Goal: Information Seeking & Learning: Check status

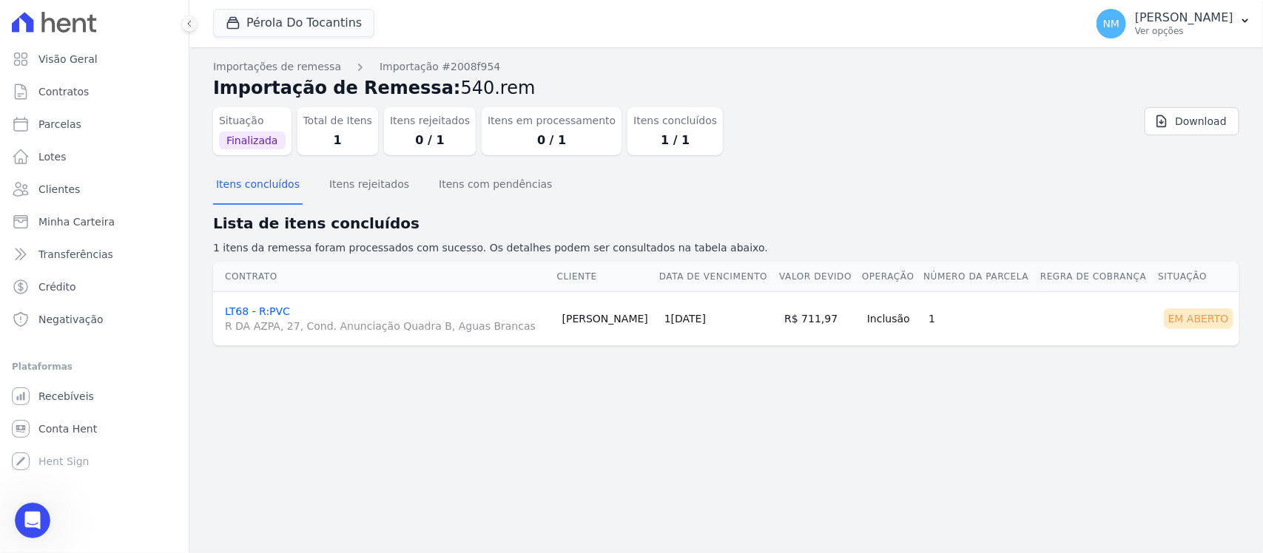
scroll to position [6268, 0]
click at [286, 28] on button "Pérola Do Tocantins" at bounding box center [293, 23] width 161 height 28
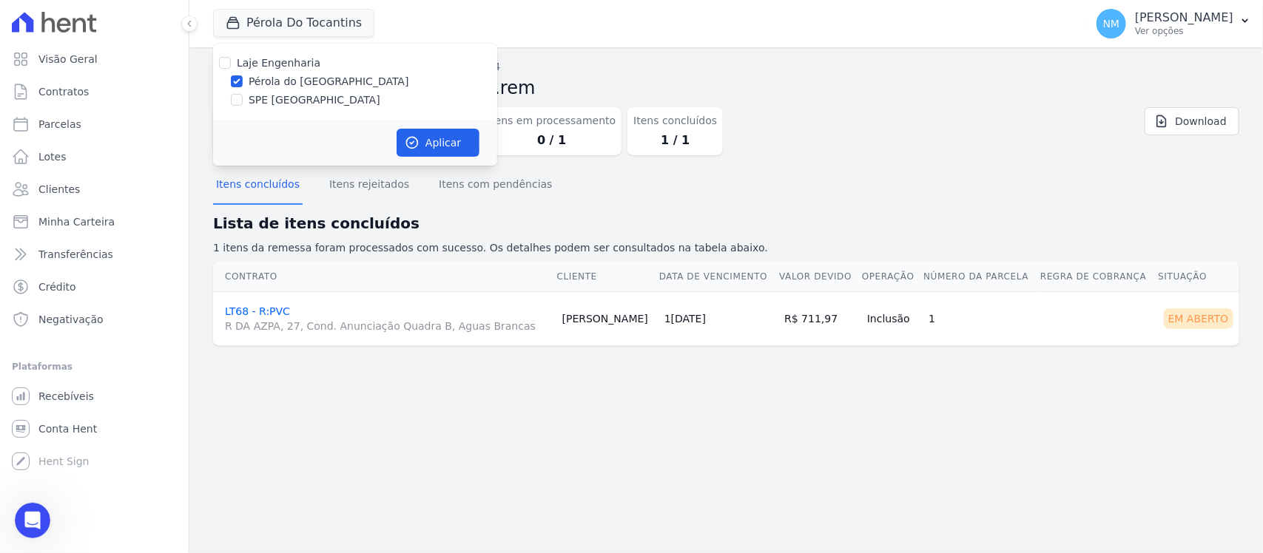
click at [292, 101] on label "SPE [GEOGRAPHIC_DATA]" at bounding box center [315, 100] width 132 height 16
click at [243, 101] on input "SPE [GEOGRAPHIC_DATA]" at bounding box center [237, 100] width 12 height 12
checkbox input "true"
click at [293, 90] on div "Laje Engenharia Pérola do Tocantins SPE Montenegro" at bounding box center [355, 82] width 284 height 76
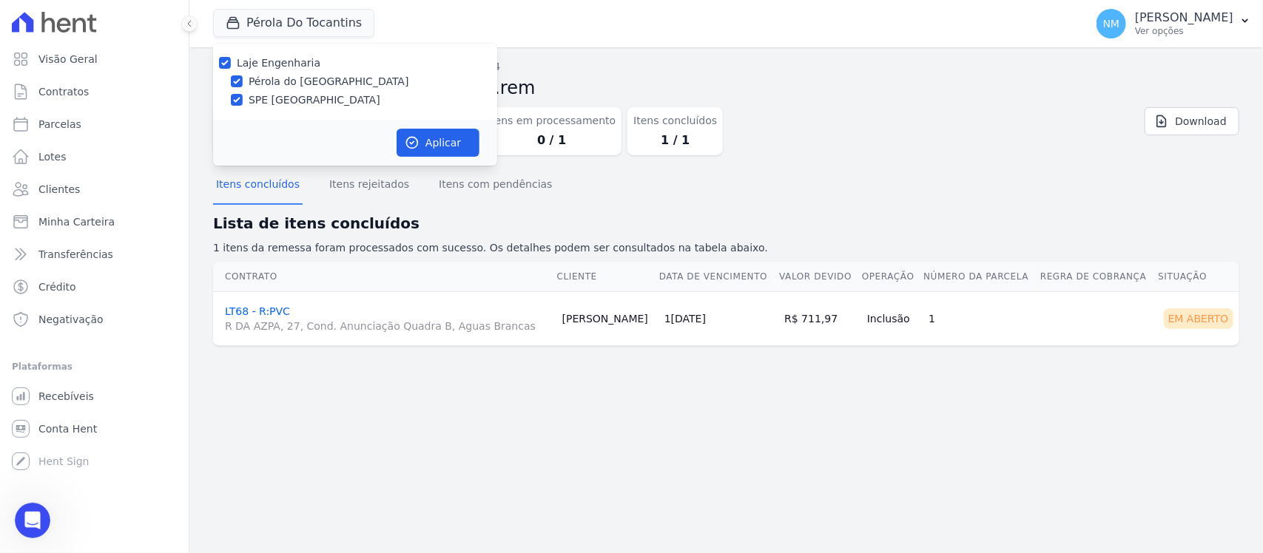
click at [300, 78] on label "Pérola do [GEOGRAPHIC_DATA]" at bounding box center [329, 82] width 161 height 16
click at [243, 78] on input "Pérola do [GEOGRAPHIC_DATA]" at bounding box center [237, 81] width 12 height 12
checkbox input "false"
drag, startPoint x: 448, startPoint y: 142, endPoint x: 368, endPoint y: 189, distance: 92.9
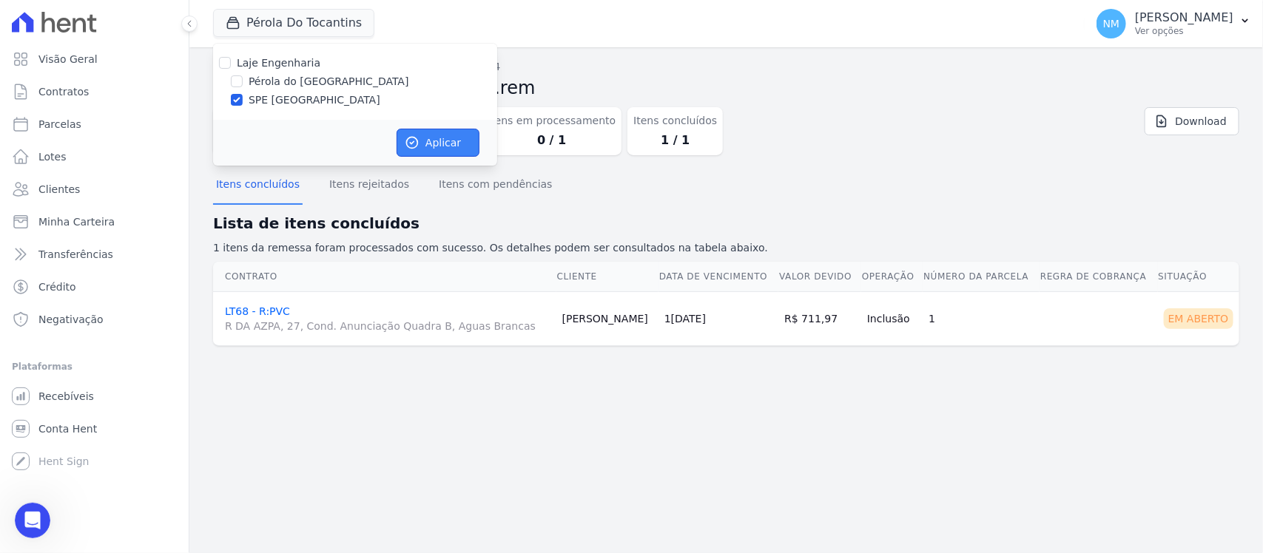
click at [448, 144] on button "Aplicar" at bounding box center [438, 143] width 83 height 28
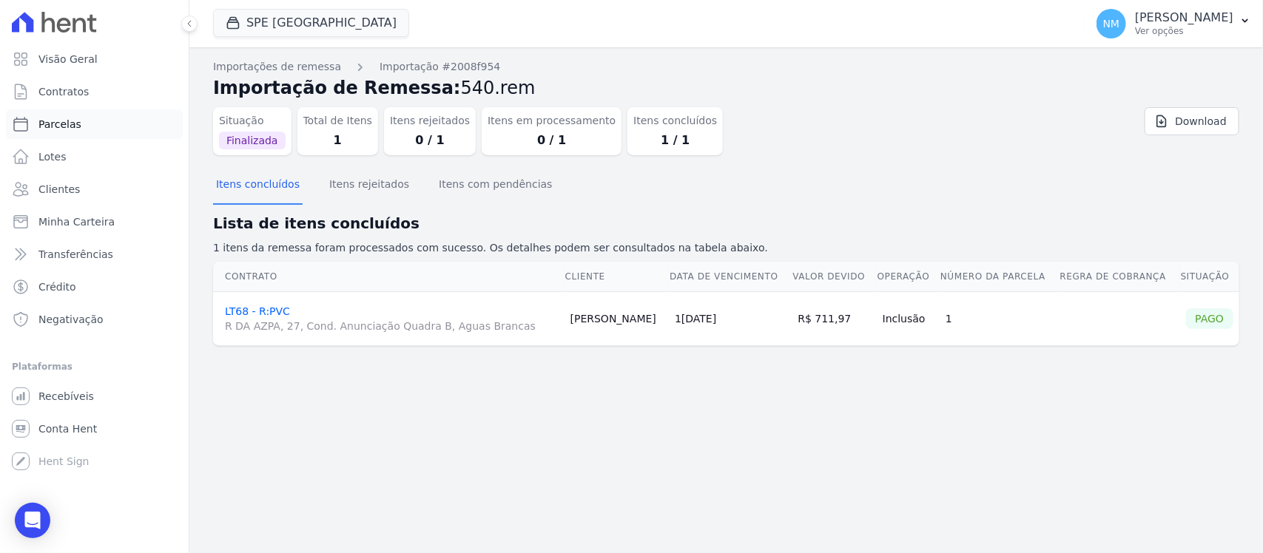
click at [69, 121] on span "Parcelas" at bounding box center [59, 124] width 43 height 15
select select
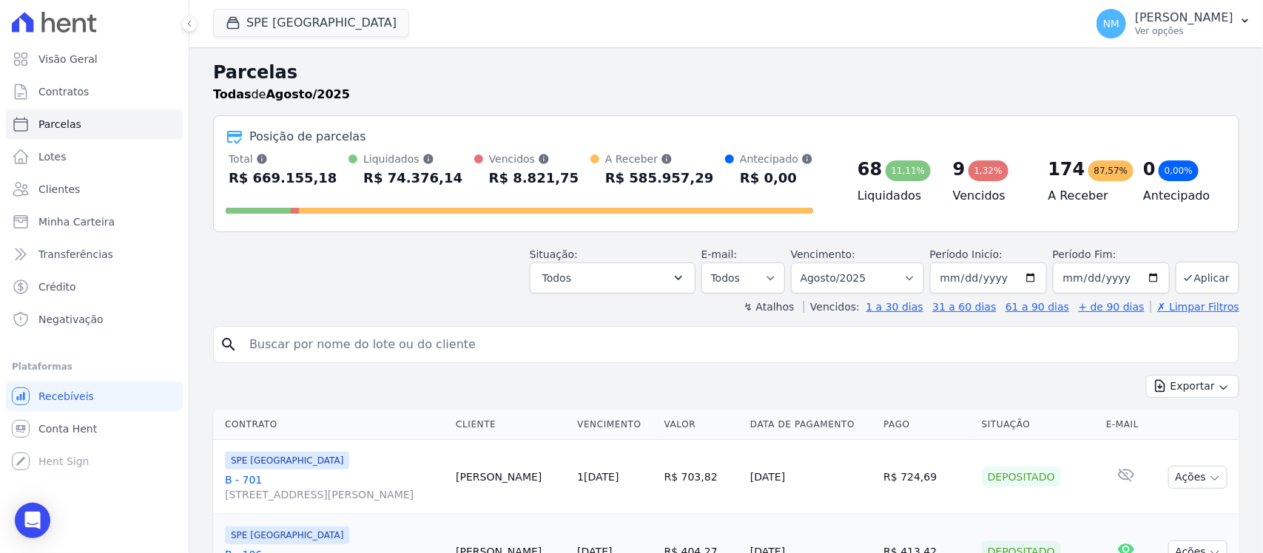
click at [274, 344] on input "search" at bounding box center [736, 345] width 992 height 30
type input "elivane"
select select
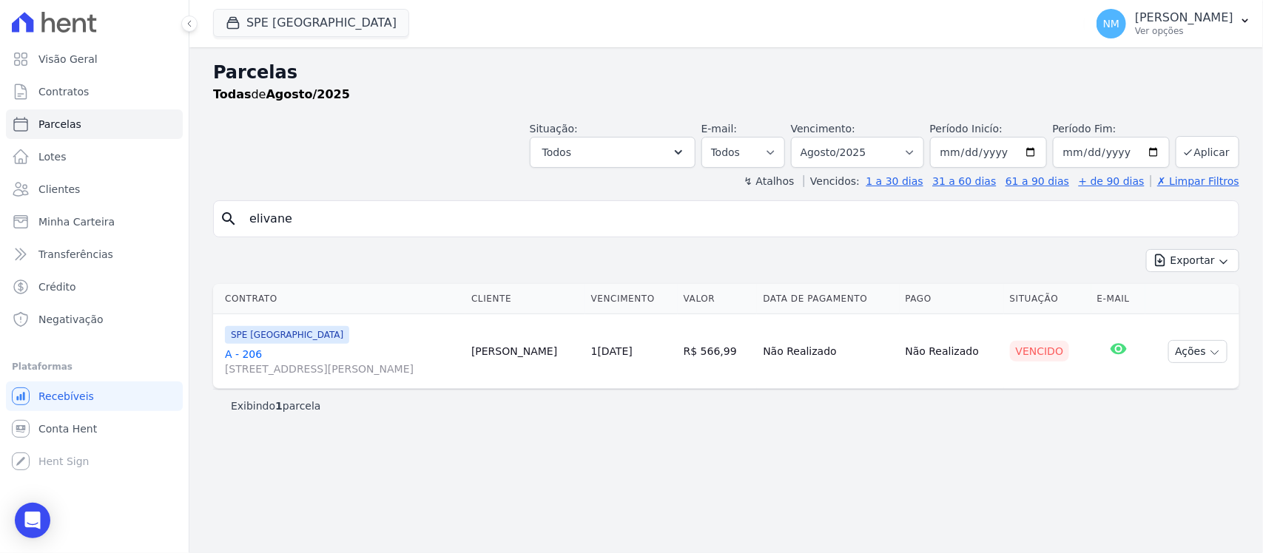
click at [240, 352] on link "A - 206 Travessa Francisco Caldeira Castelo Branco, 2256, sala A, São Brás" at bounding box center [342, 362] width 235 height 30
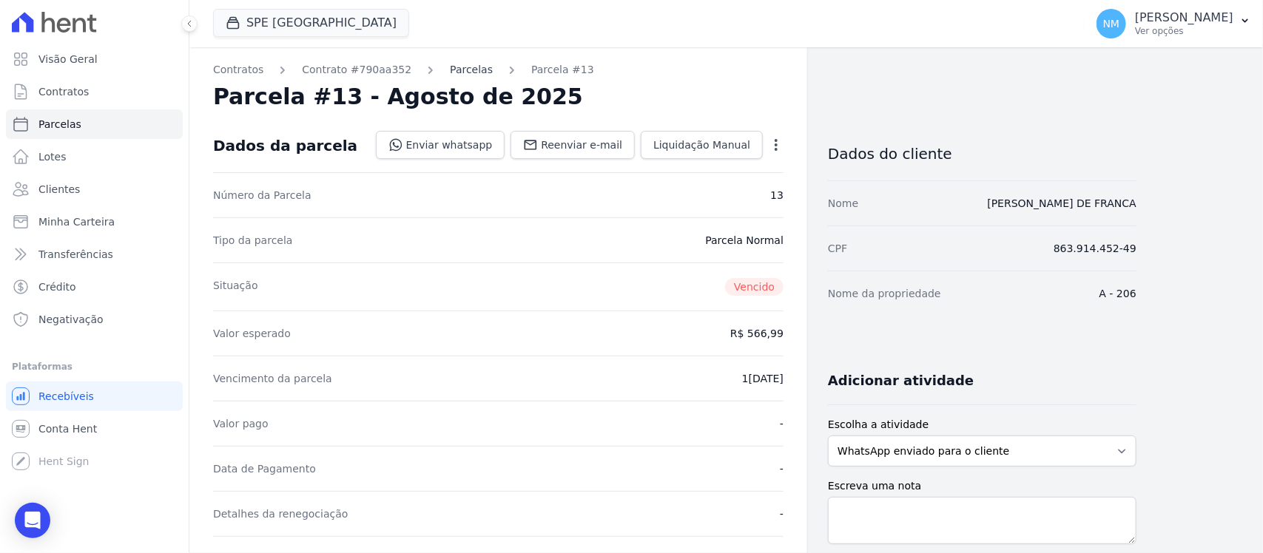
click at [450, 70] on link "Parcelas" at bounding box center [471, 70] width 43 height 16
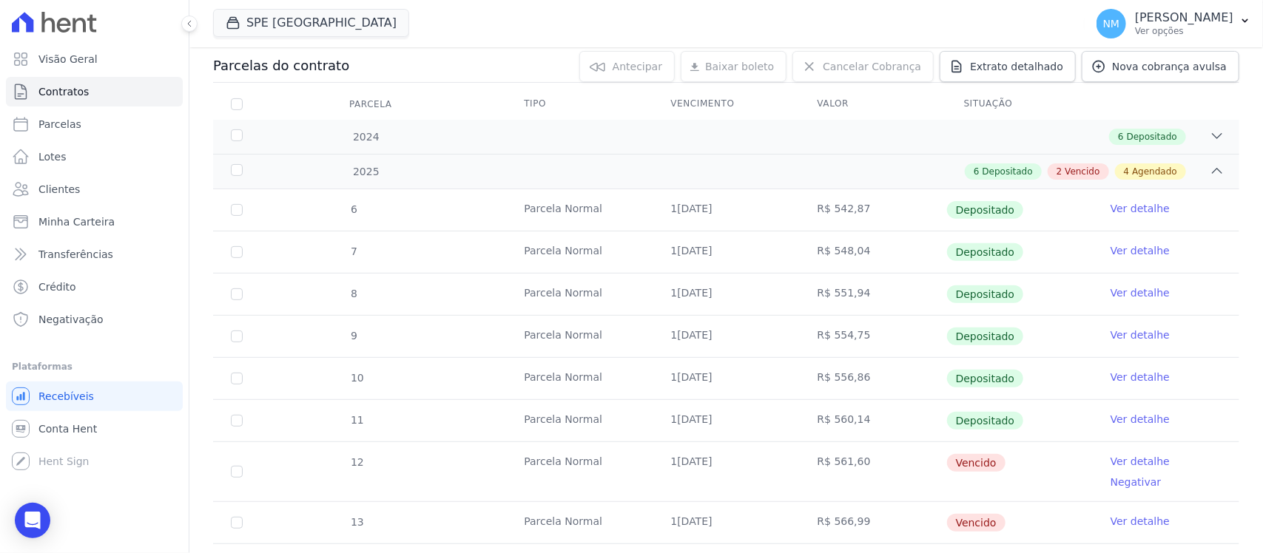
scroll to position [185, 0]
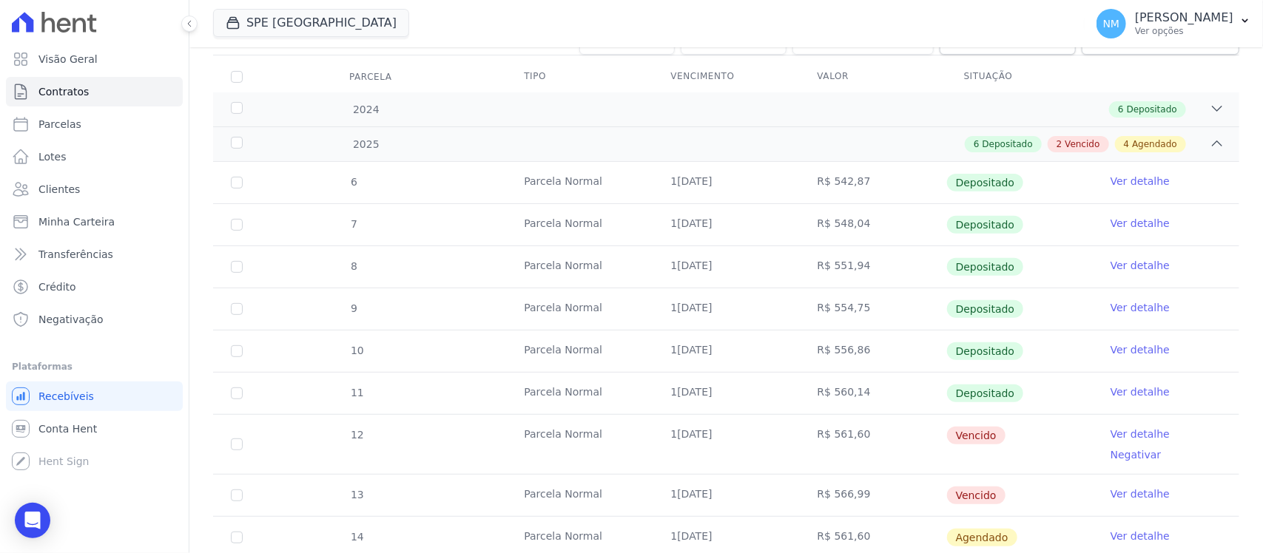
click at [1111, 437] on link "Ver detalhe" at bounding box center [1139, 434] width 59 height 15
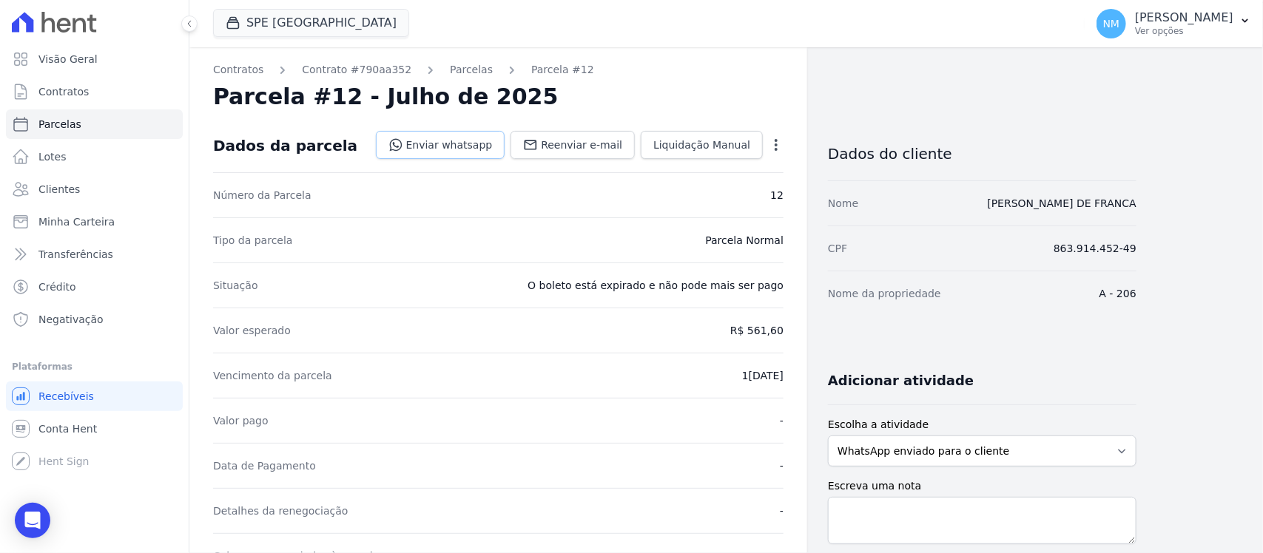
click at [460, 148] on link "Enviar whatsapp" at bounding box center [440, 145] width 129 height 28
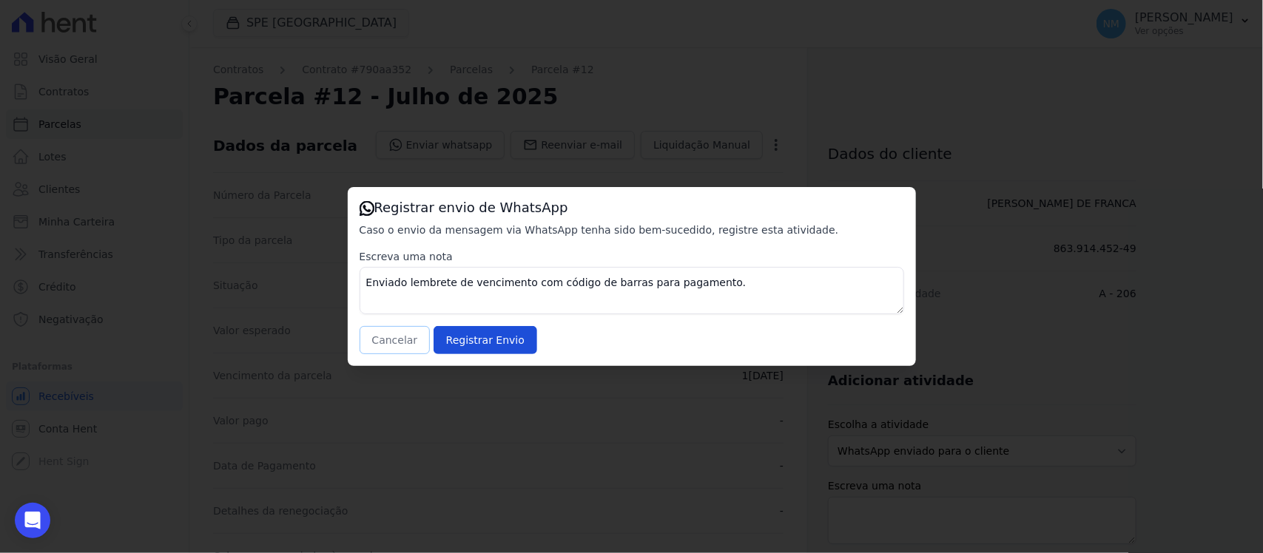
click at [392, 339] on button "Cancelar" at bounding box center [395, 340] width 71 height 28
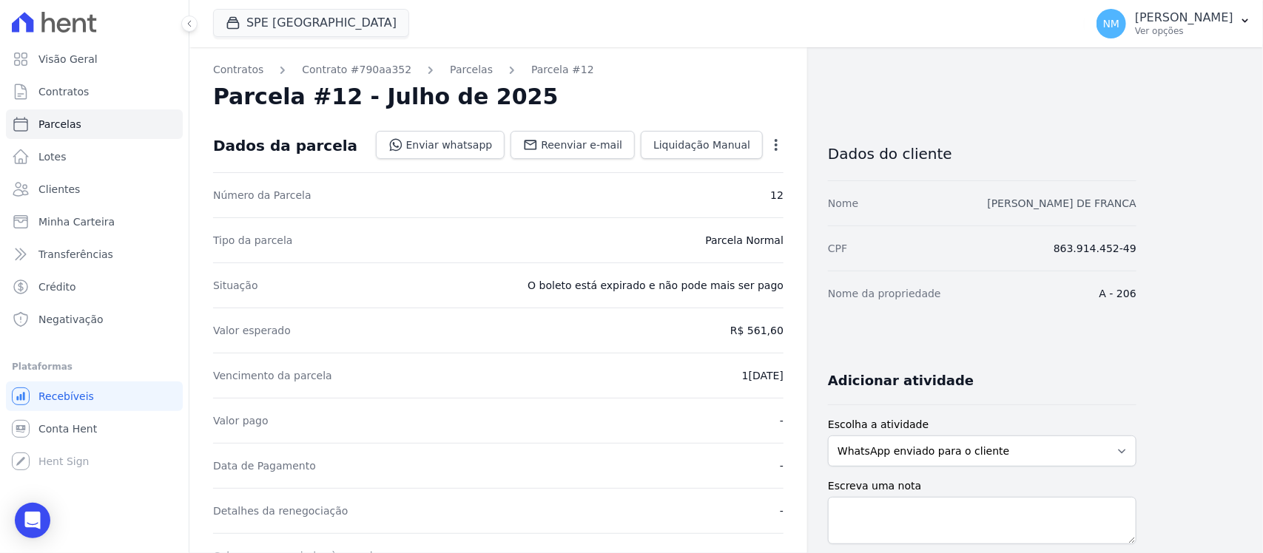
click at [1036, 201] on link "ELIVANE CAVALCANTE DE FRANCA" at bounding box center [1062, 204] width 149 height 12
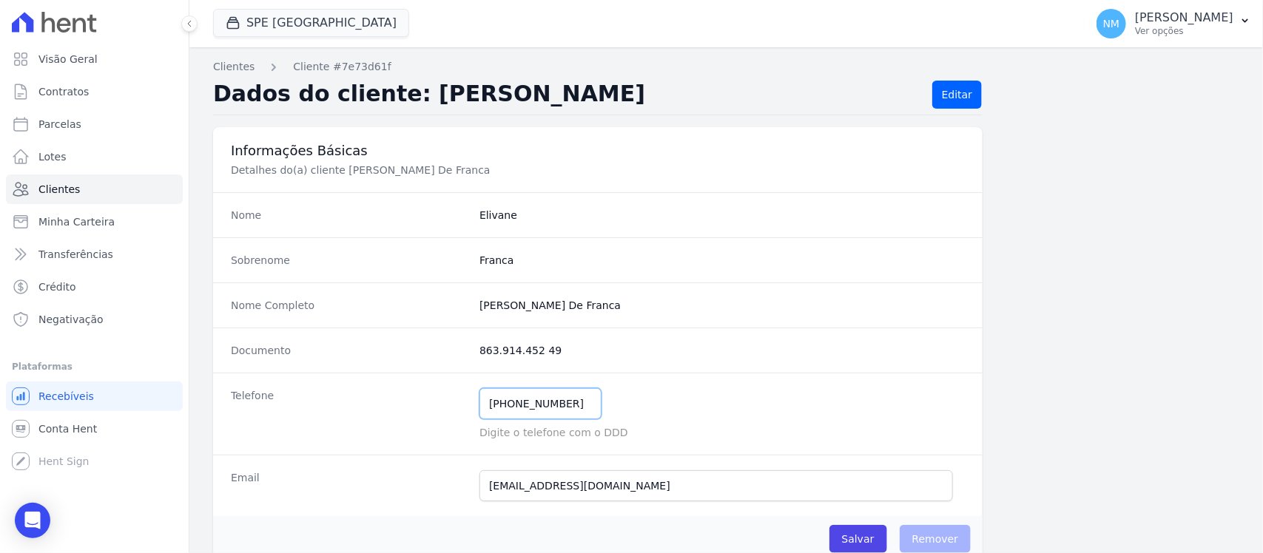
click at [570, 404] on input "(91) 98231-1210" at bounding box center [540, 403] width 122 height 31
type input "(91) 982501232"
click at [858, 544] on input "Salvar" at bounding box center [858, 539] width 58 height 28
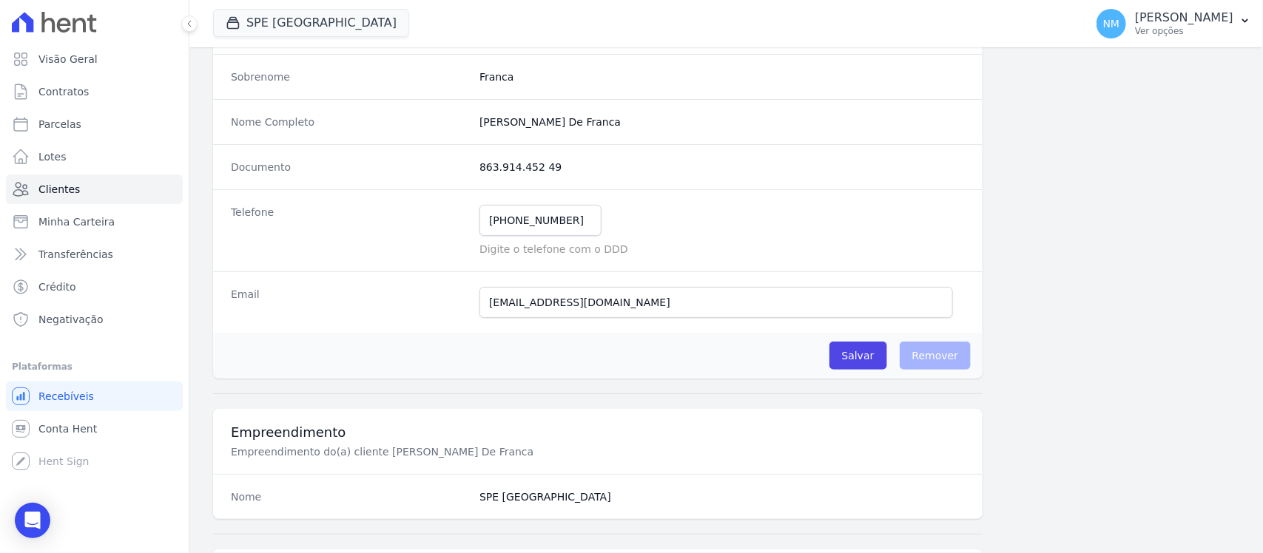
scroll to position [185, 0]
click at [837, 360] on input "Salvar" at bounding box center [858, 354] width 58 height 28
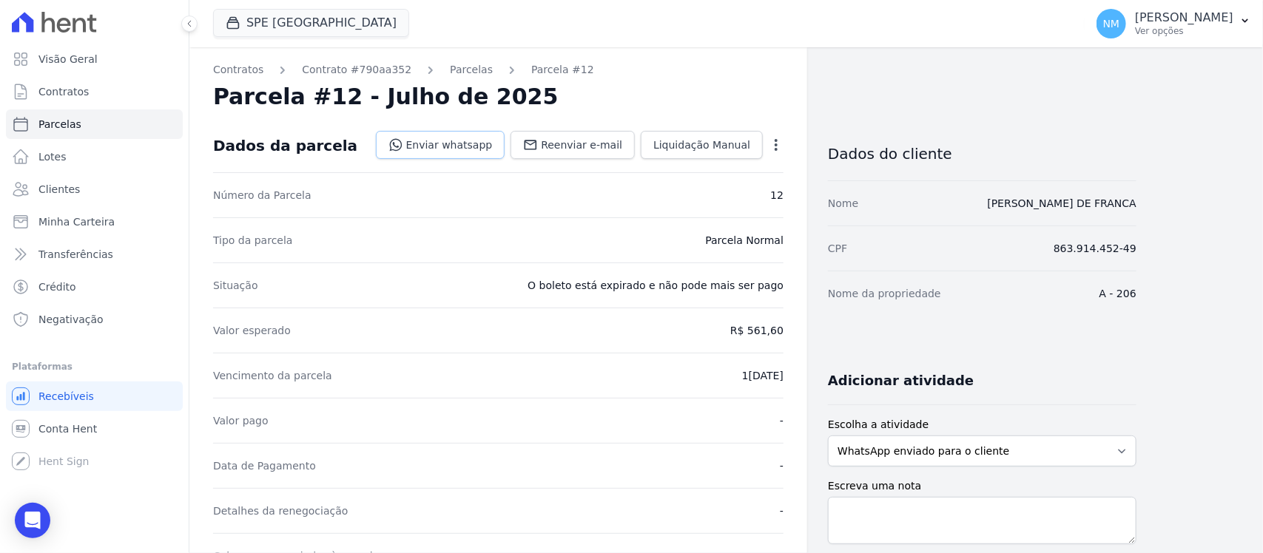
click at [473, 144] on link "Enviar whatsapp" at bounding box center [440, 145] width 129 height 28
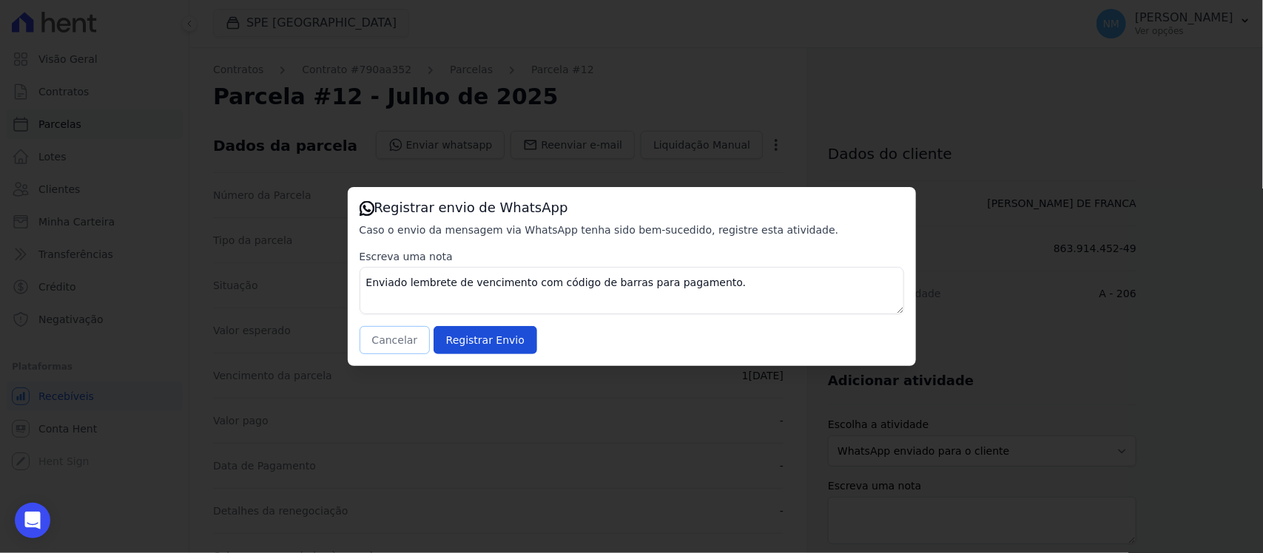
click at [386, 345] on button "Cancelar" at bounding box center [395, 340] width 71 height 28
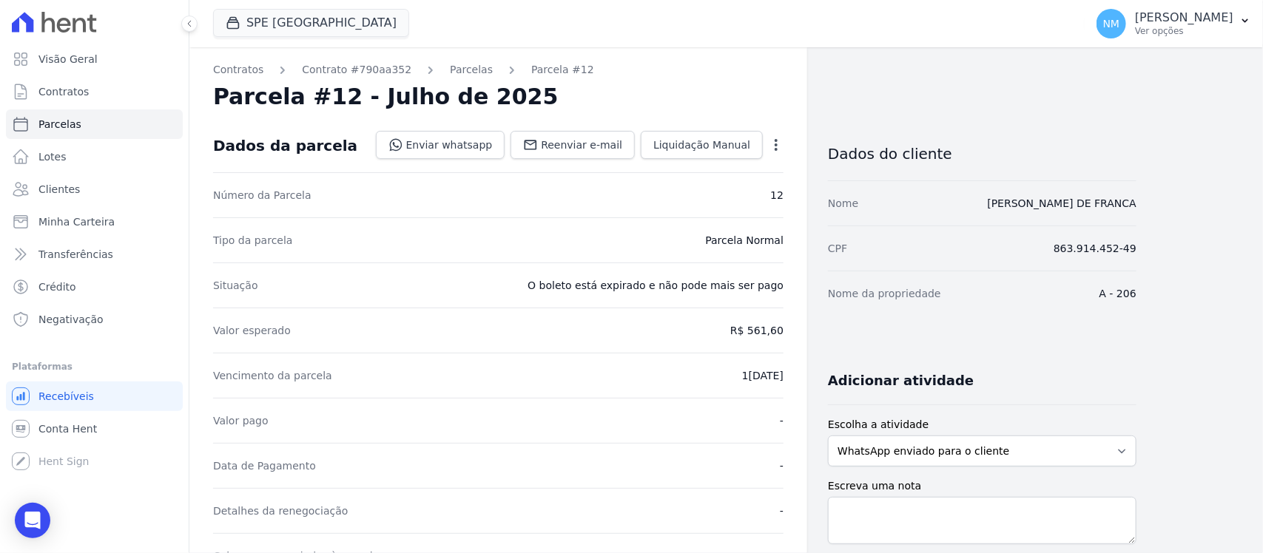
click at [769, 146] on icon "button" at bounding box center [776, 145] width 15 height 15
click at [694, 194] on link "Cancelar Cobrança" at bounding box center [712, 191] width 130 height 27
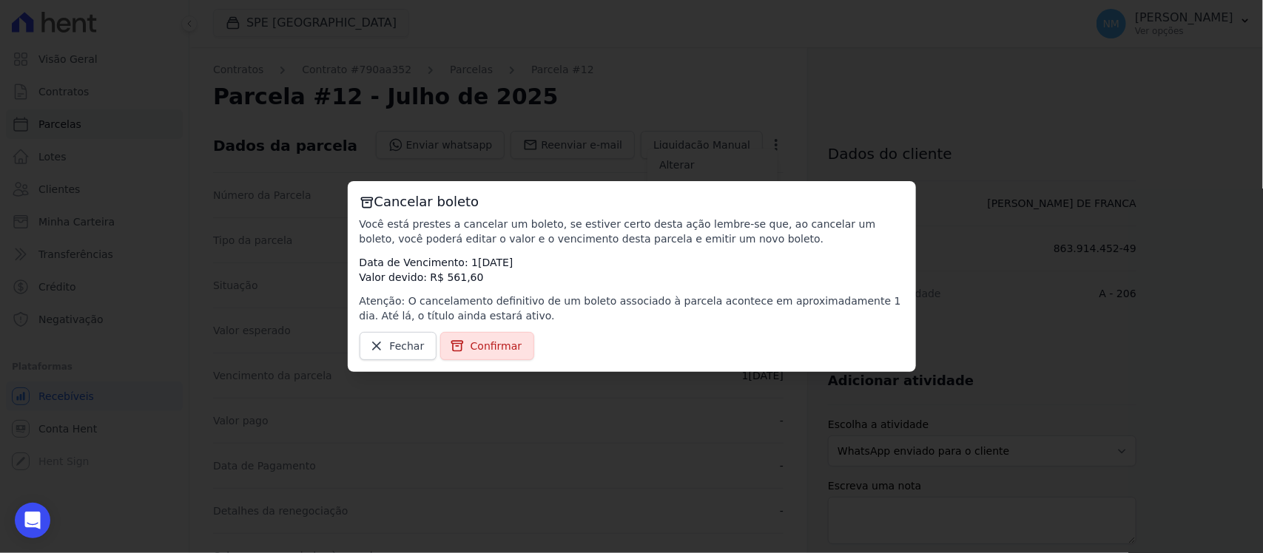
drag, startPoint x: 505, startPoint y: 343, endPoint x: 568, endPoint y: 345, distance: 63.7
click at [505, 343] on span "Confirmar" at bounding box center [496, 346] width 52 height 15
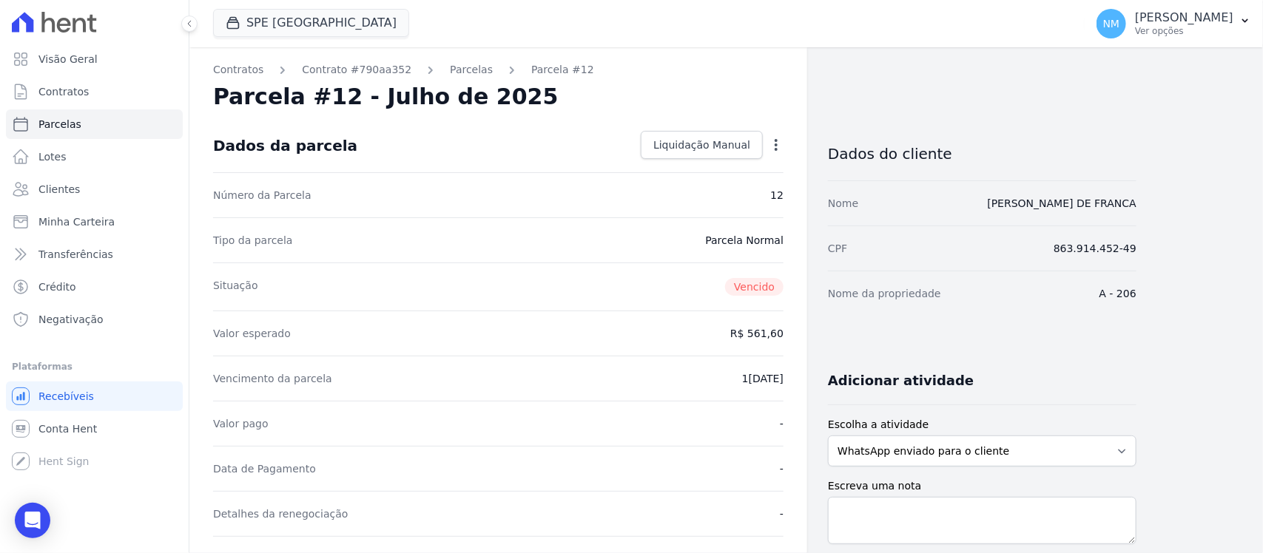
click at [530, 186] on div "Número da Parcela 12" at bounding box center [498, 194] width 570 height 45
click at [1239, 15] on icon "button" at bounding box center [1245, 21] width 12 height 12
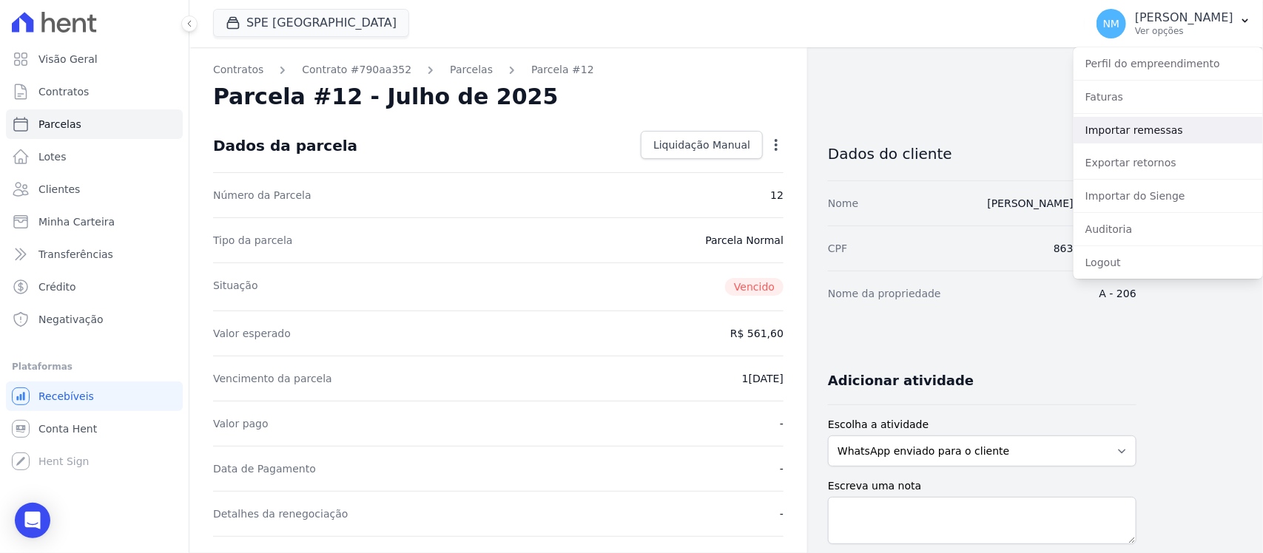
drag, startPoint x: 1136, startPoint y: 137, endPoint x: 974, endPoint y: 152, distance: 162.7
click at [1136, 137] on link "Importar remessas" at bounding box center [1167, 130] width 189 height 27
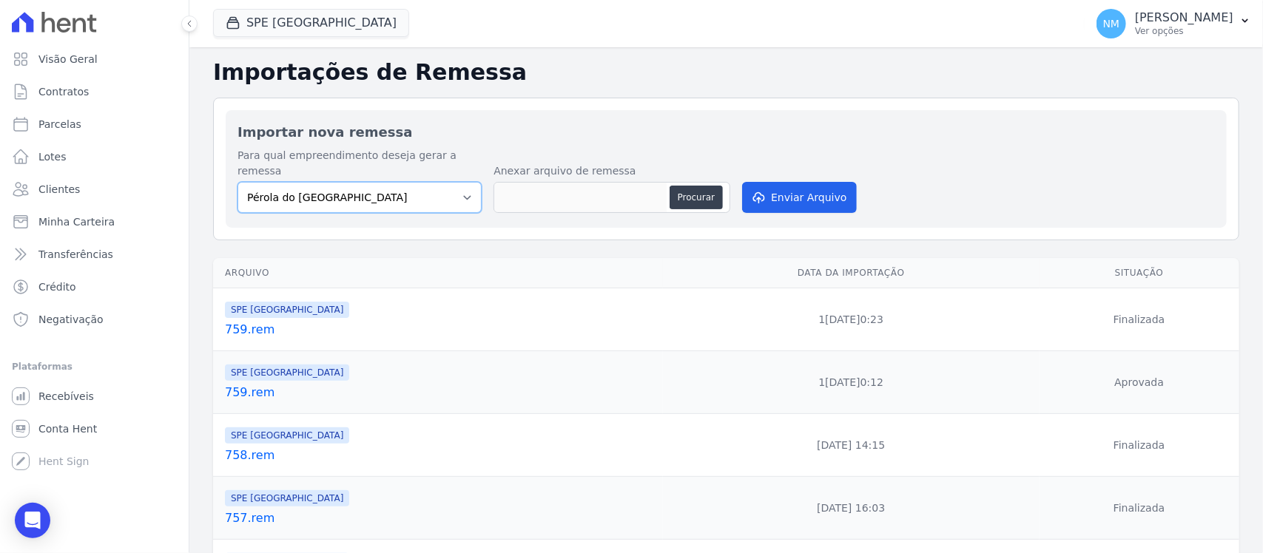
click at [455, 182] on select "Pérola do Tocantins SPE Montenegro" at bounding box center [359, 197] width 244 height 31
select select "168bdd06-a3dd-4988-b5a9-b0a7c7bf8968"
click at [237, 182] on select "Pérola do Tocantins SPE Montenegro" at bounding box center [359, 197] width 244 height 31
click at [681, 186] on button "Procurar" at bounding box center [695, 198] width 53 height 24
type input "760.rem"
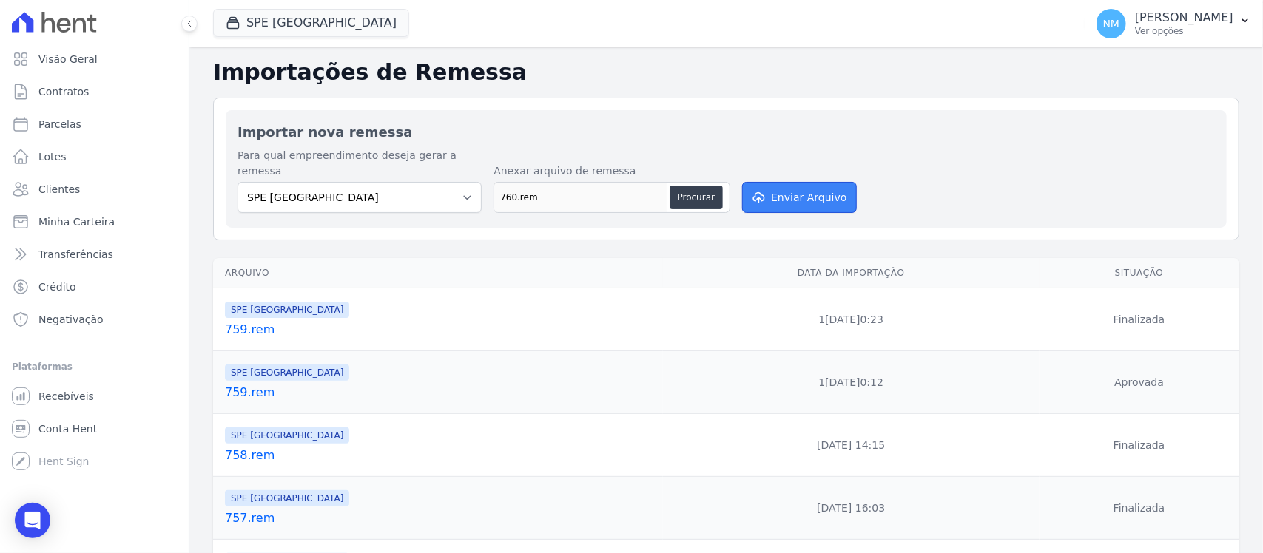
click at [786, 182] on button "Enviar Arquivo" at bounding box center [799, 197] width 114 height 31
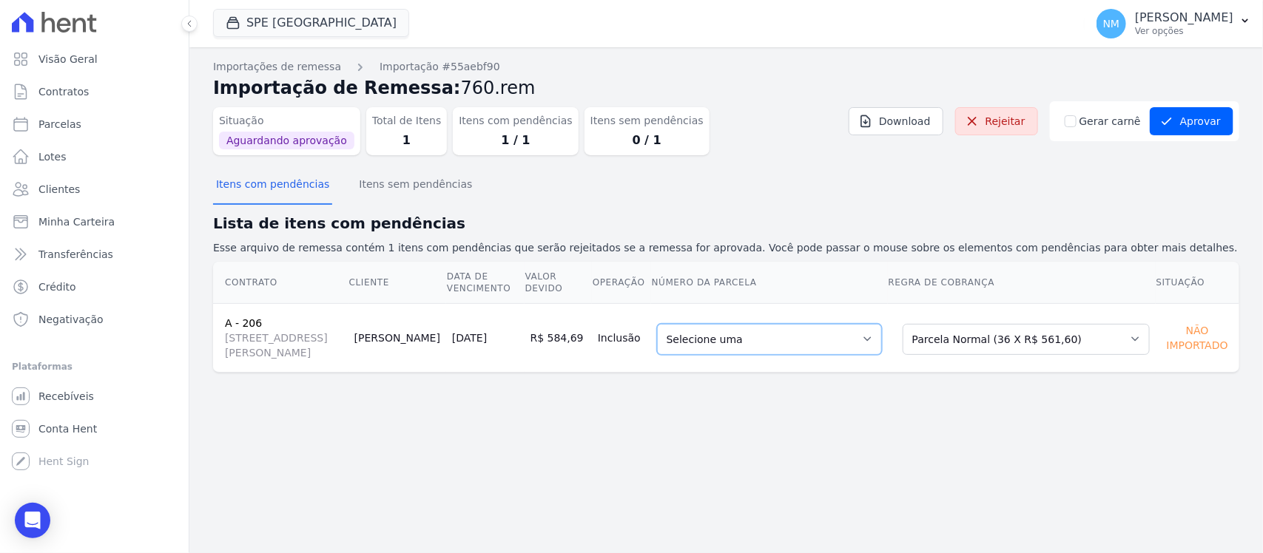
click at [882, 338] on select "Selecione uma 12 - 10/07/2025 - R$ 561,60 - Vencido 14 - 10/09/2025 - R$ 561,60…" at bounding box center [769, 339] width 225 height 31
click at [1188, 120] on button "Aprovar" at bounding box center [1192, 121] width 84 height 28
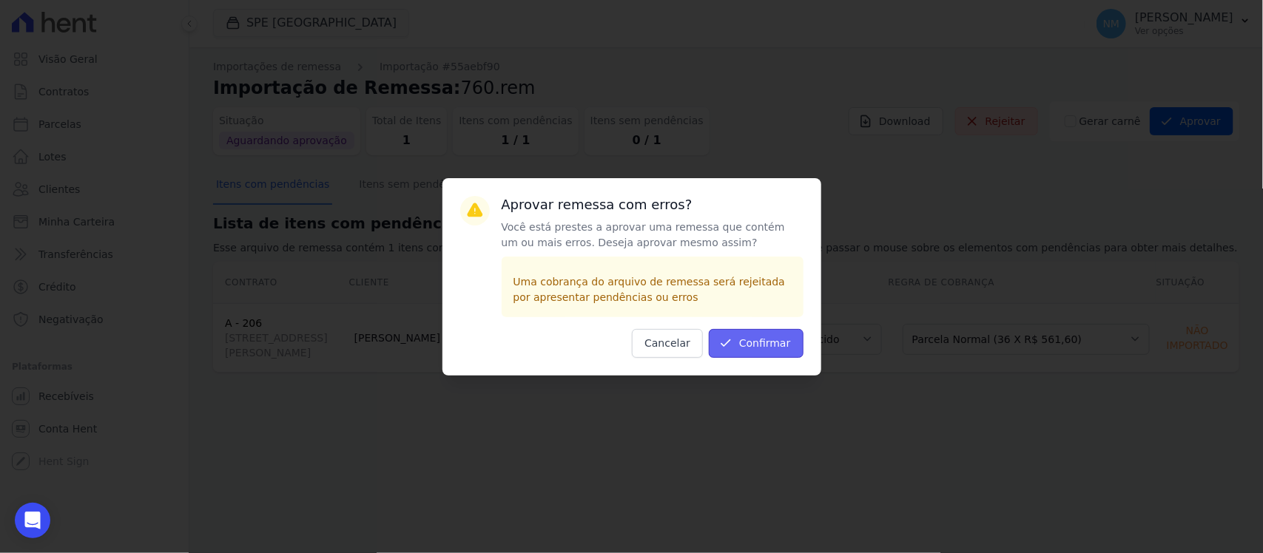
click at [758, 345] on button "Confirmar" at bounding box center [756, 343] width 95 height 29
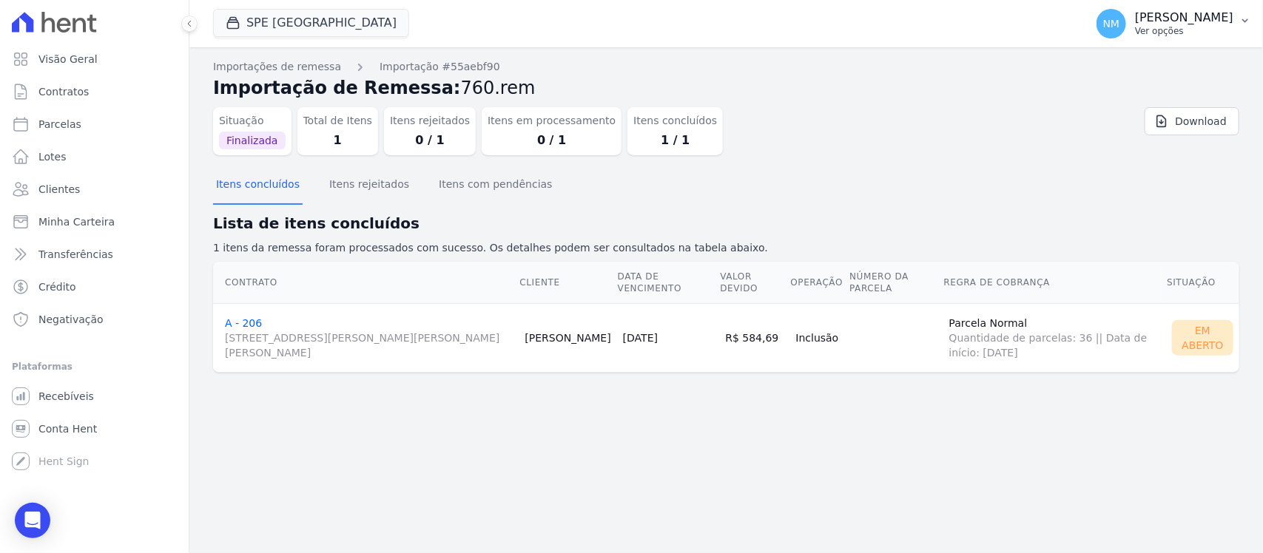
click at [1238, 21] on button "NM Nilda Moura Ver opções" at bounding box center [1174, 23] width 178 height 41
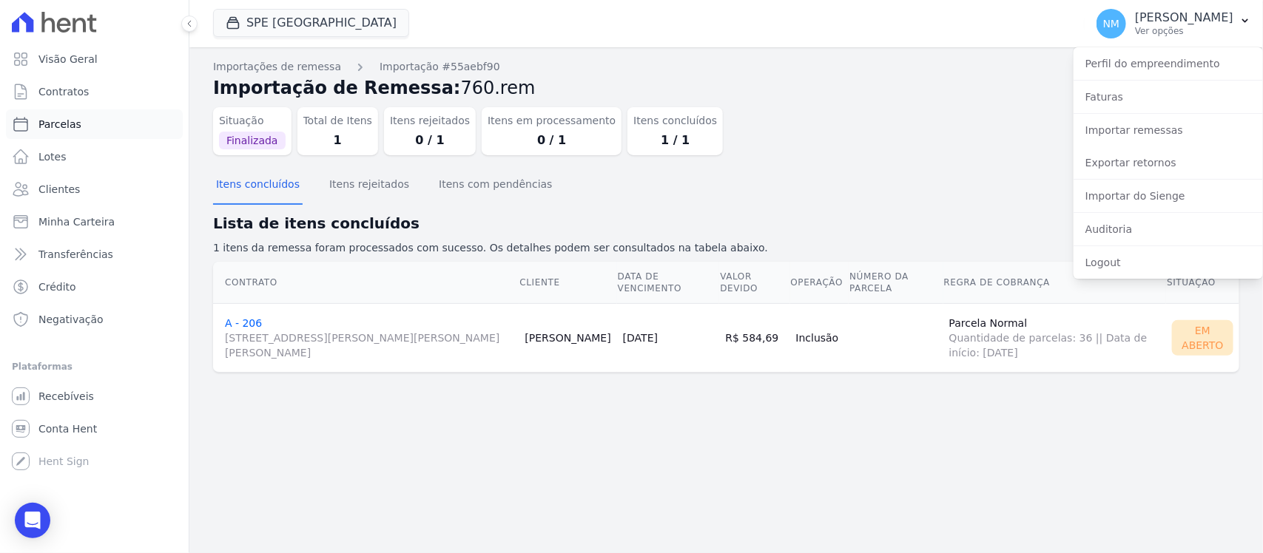
click at [92, 133] on link "Parcelas" at bounding box center [94, 124] width 177 height 30
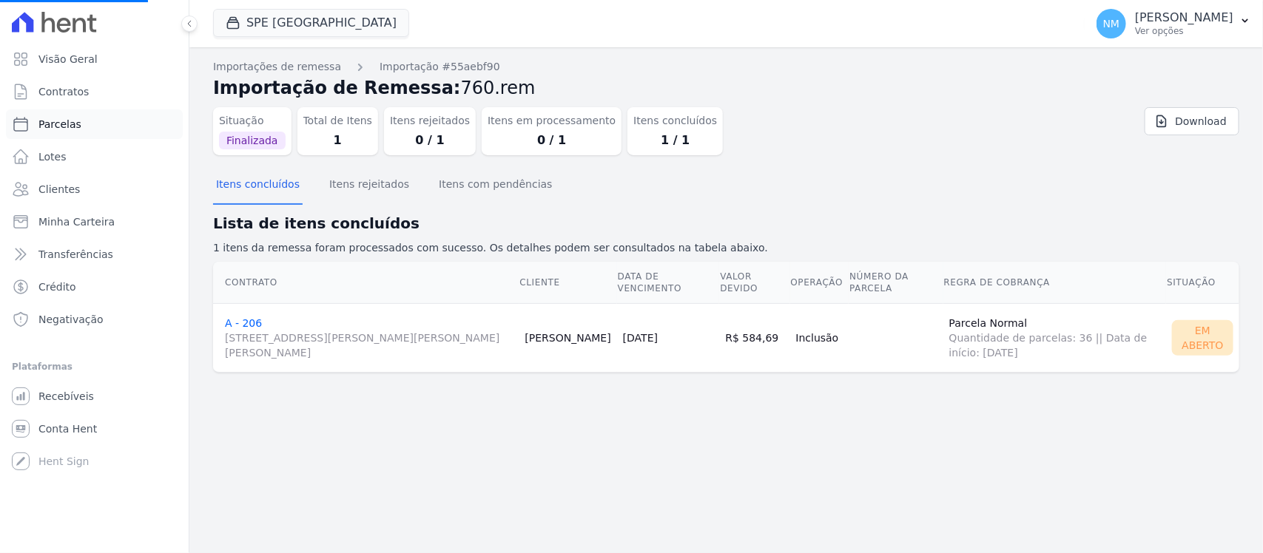
select select
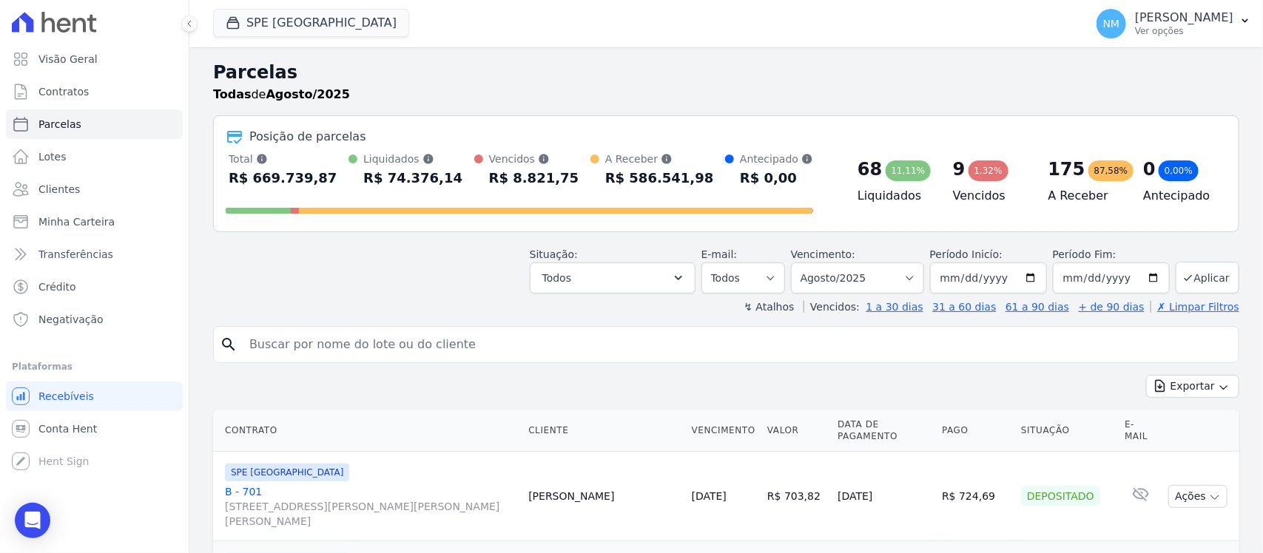
click at [300, 348] on input "search" at bounding box center [736, 345] width 992 height 30
type input "daniella"
select select
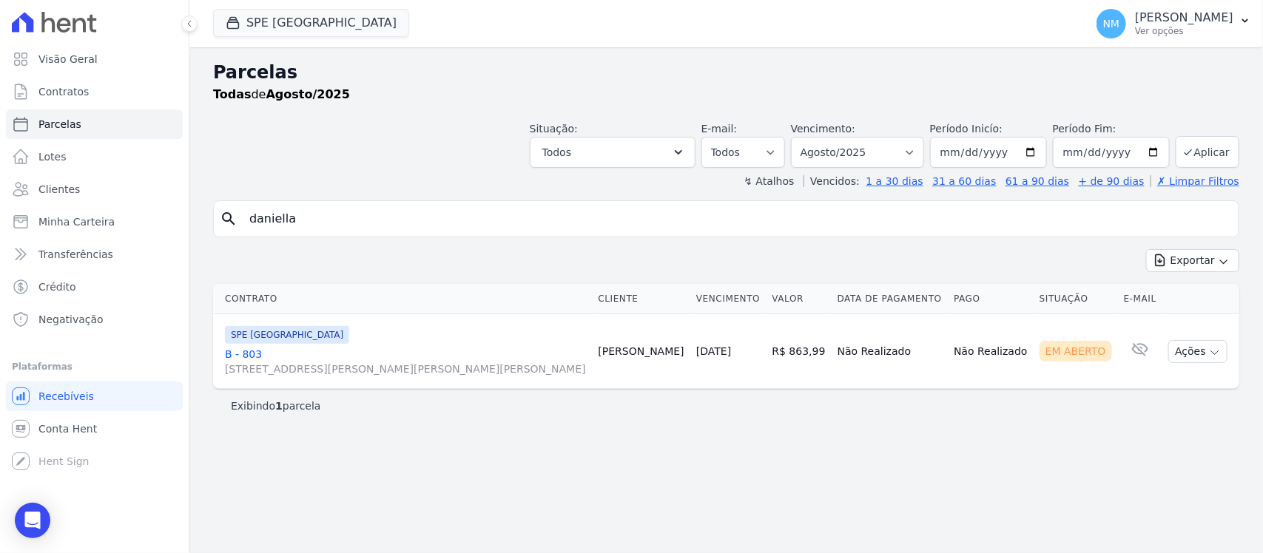
click at [250, 352] on link "B - 803 Travessa Francisco Caldeira Castelo Branco, 2256, sala A, São Brás" at bounding box center [406, 362] width 362 height 30
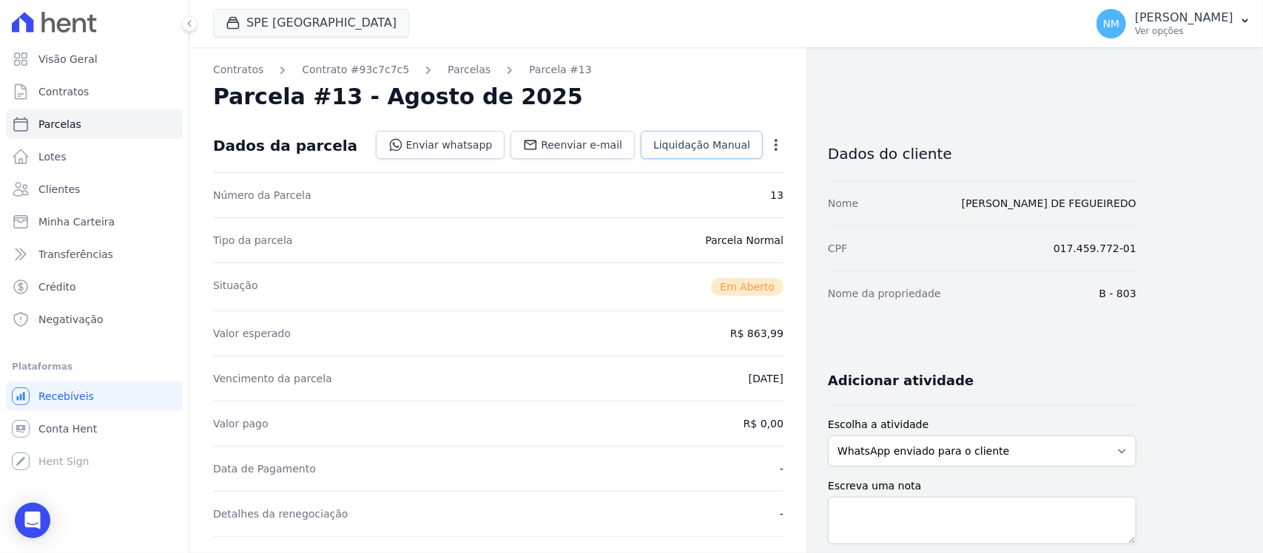
drag, startPoint x: 448, startPoint y: 71, endPoint x: 657, endPoint y: 149, distance: 223.3
click at [450, 71] on link "Parcelas" at bounding box center [469, 70] width 43 height 16
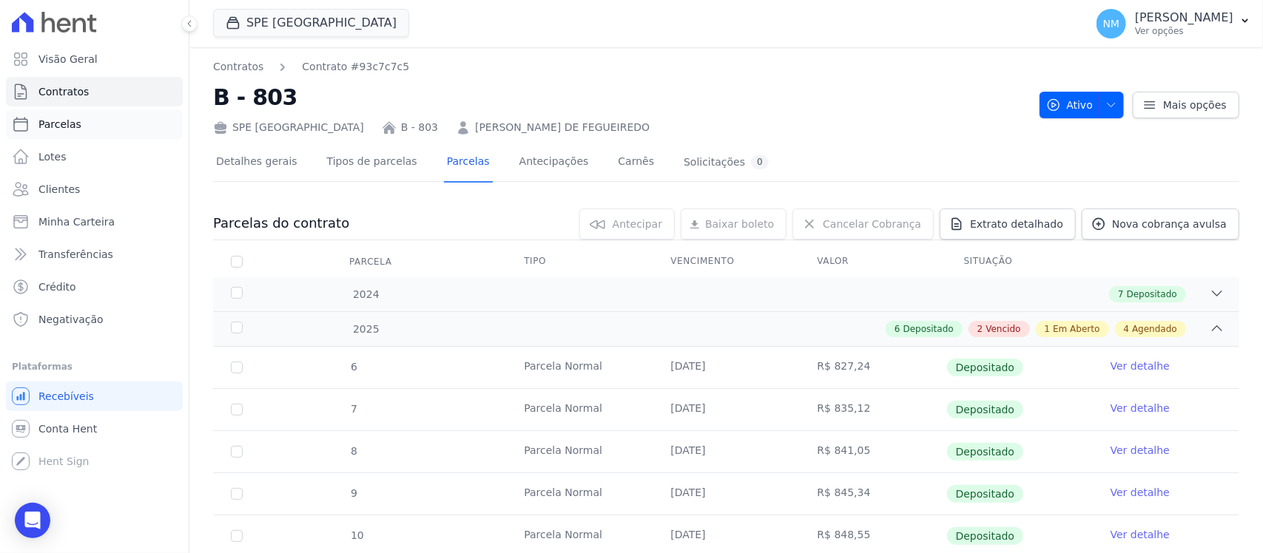
click at [115, 128] on link "Parcelas" at bounding box center [94, 124] width 177 height 30
select select
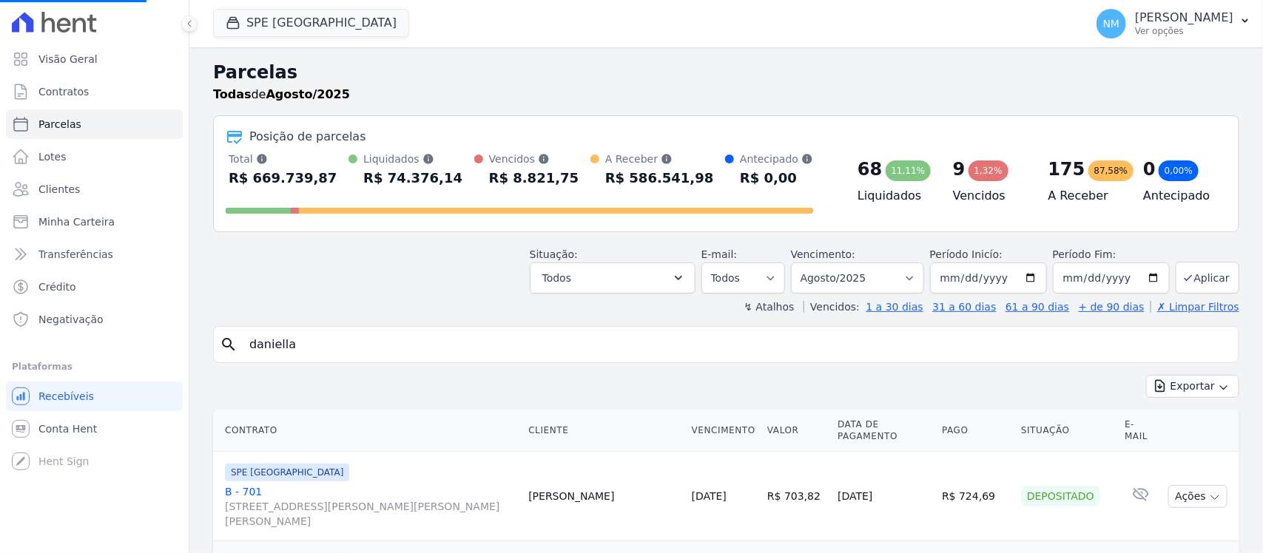
click at [317, 344] on input "daniella" at bounding box center [736, 345] width 992 height 30
type input "danie"
select select
click at [330, 359] on input "search" at bounding box center [736, 345] width 992 height 30
type input "ellen"
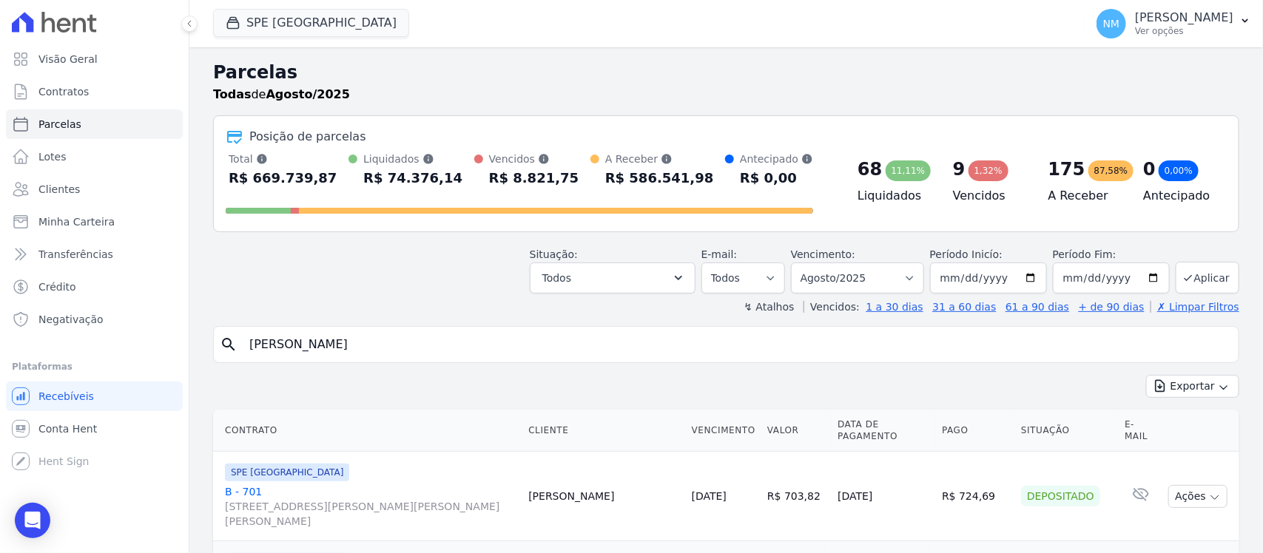
select select
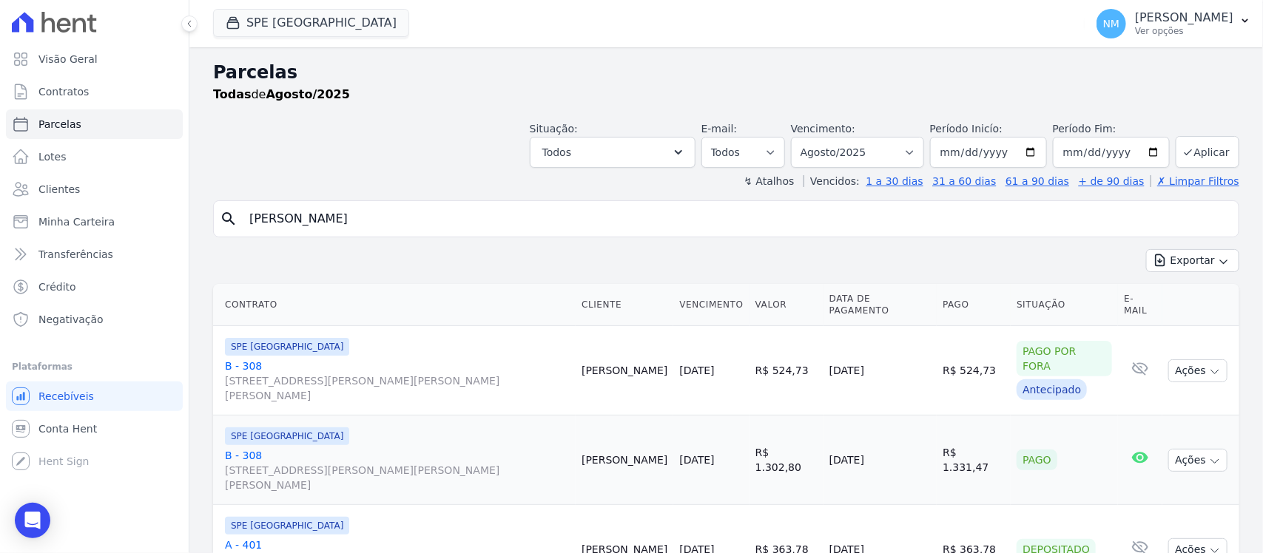
click at [264, 448] on link "B - 308 Travessa Francisco Caldeira Castelo Branco, 2256, sala A, São Brás" at bounding box center [397, 470] width 345 height 44
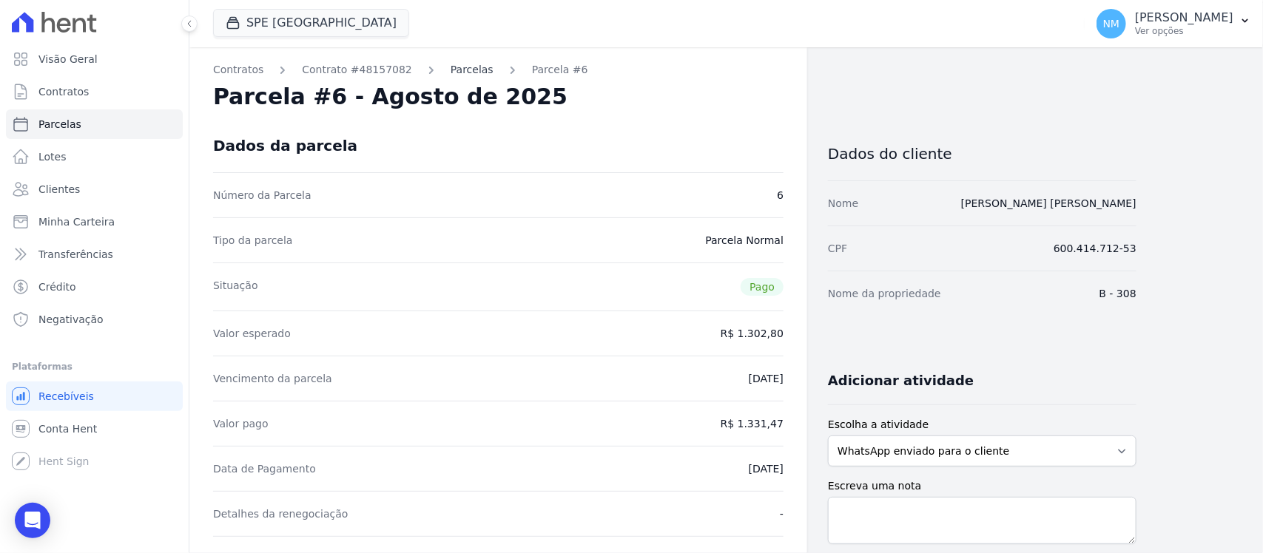
drag, startPoint x: 455, startPoint y: 67, endPoint x: 590, endPoint y: 239, distance: 218.1
click at [457, 70] on link "Parcelas" at bounding box center [472, 70] width 43 height 16
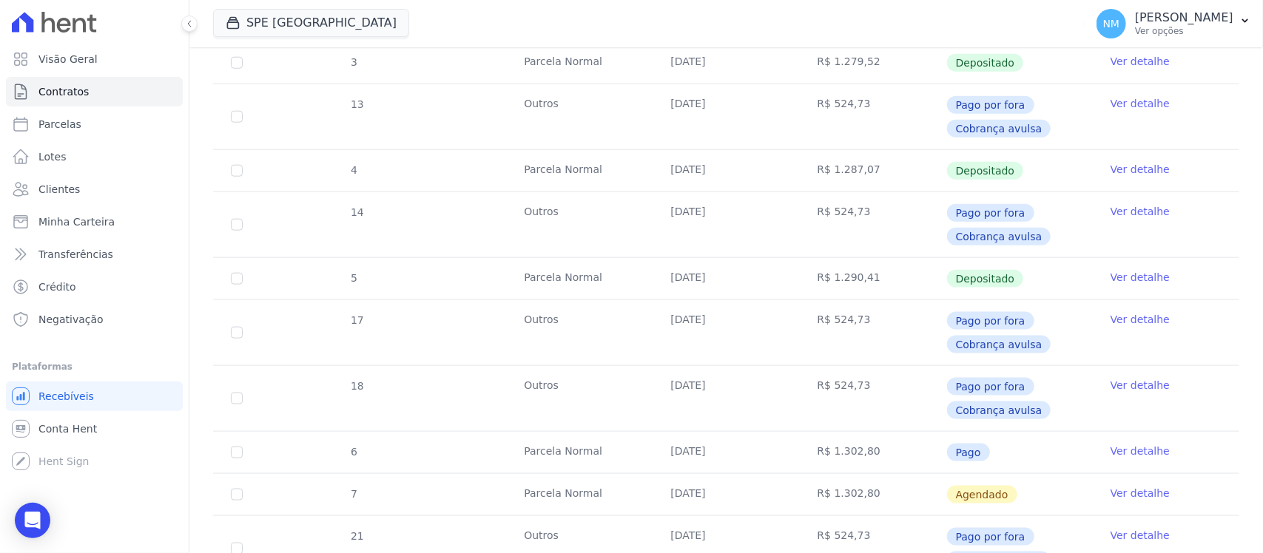
scroll to position [740, 0]
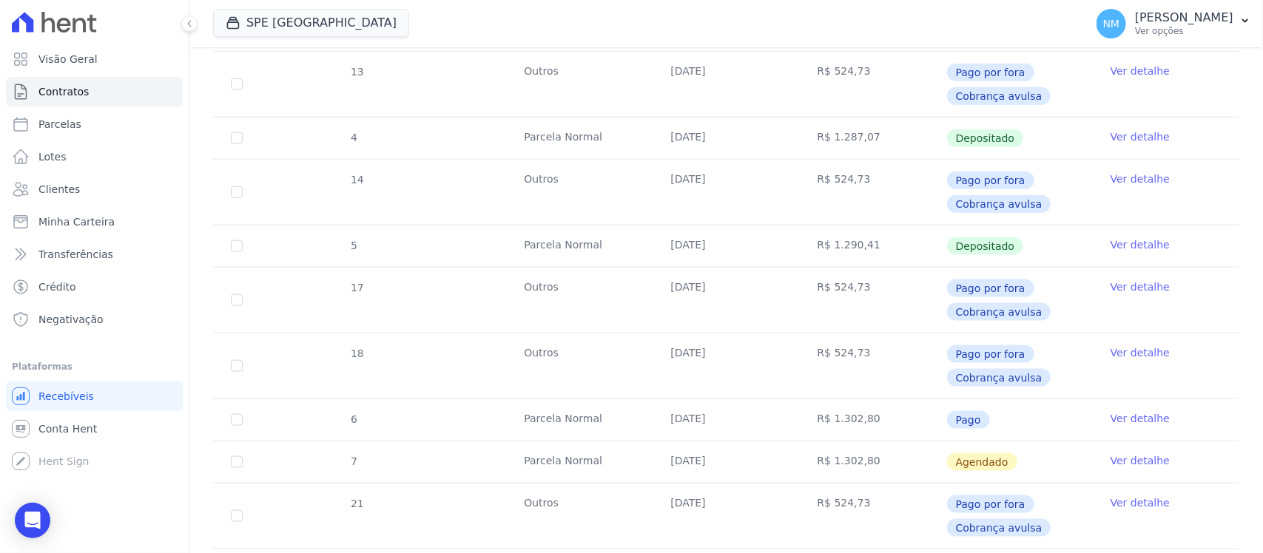
click at [1118, 411] on link "Ver detalhe" at bounding box center [1139, 418] width 59 height 15
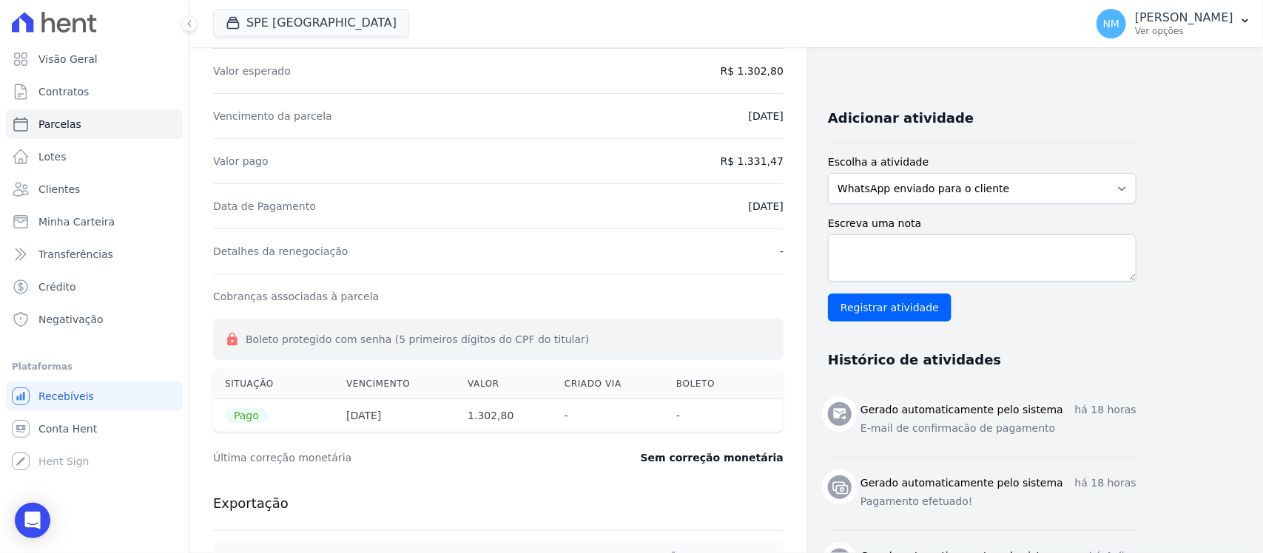
scroll to position [277, 0]
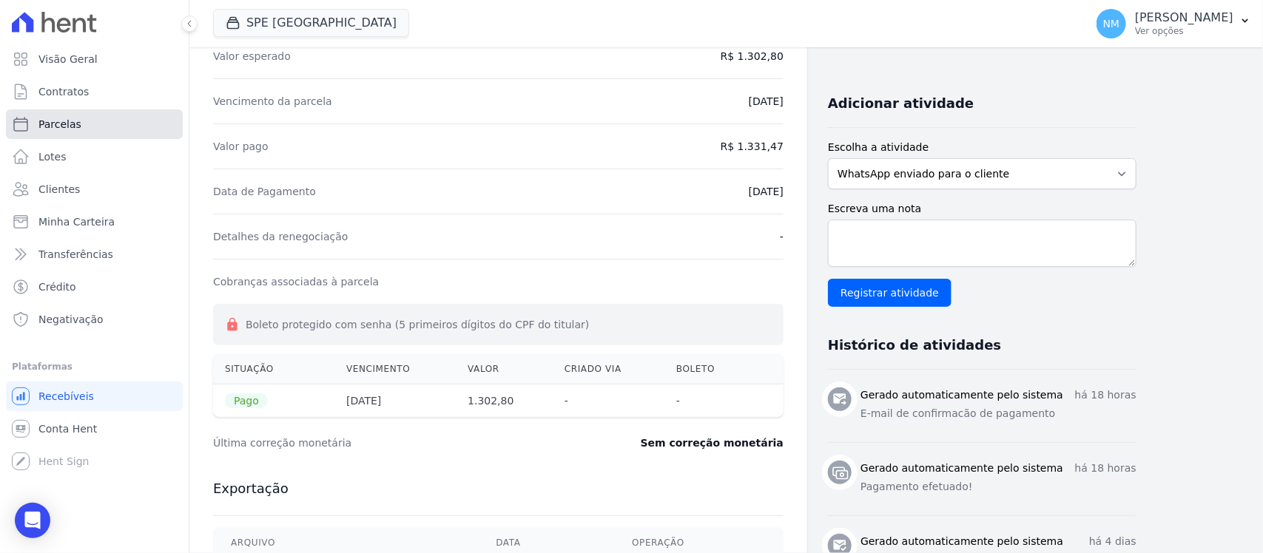
drag, startPoint x: 79, startPoint y: 118, endPoint x: 371, endPoint y: 205, distance: 304.8
click at [78, 119] on link "Parcelas" at bounding box center [94, 124] width 177 height 30
select select
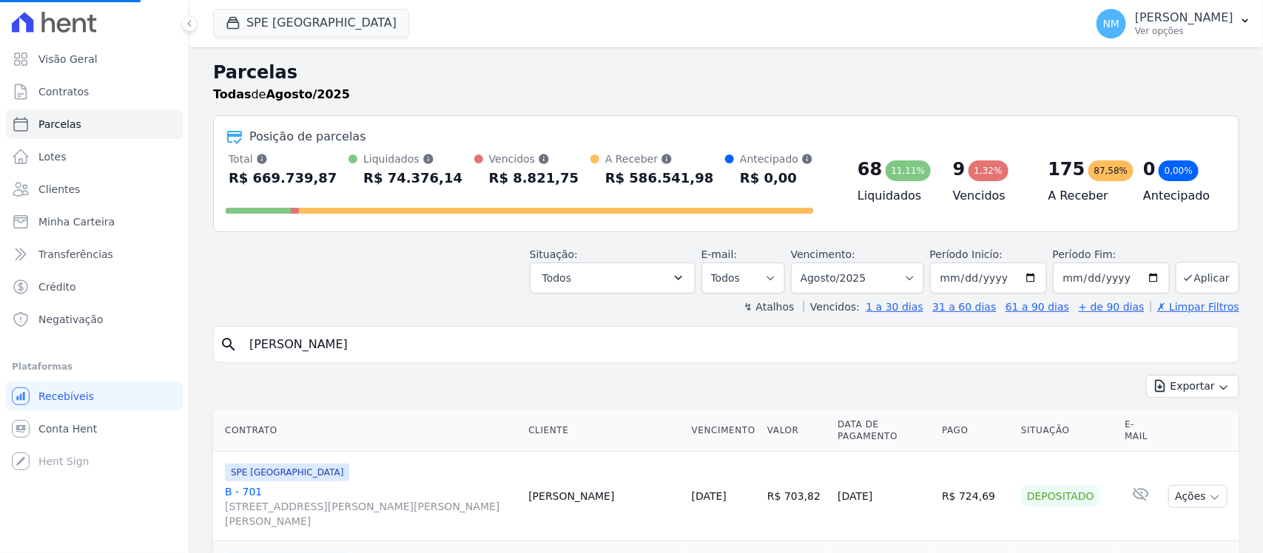
click at [366, 337] on input "ellen" at bounding box center [736, 345] width 992 height 30
select select
click at [367, 337] on input "search" at bounding box center [736, 345] width 992 height 30
type input "livia"
select select
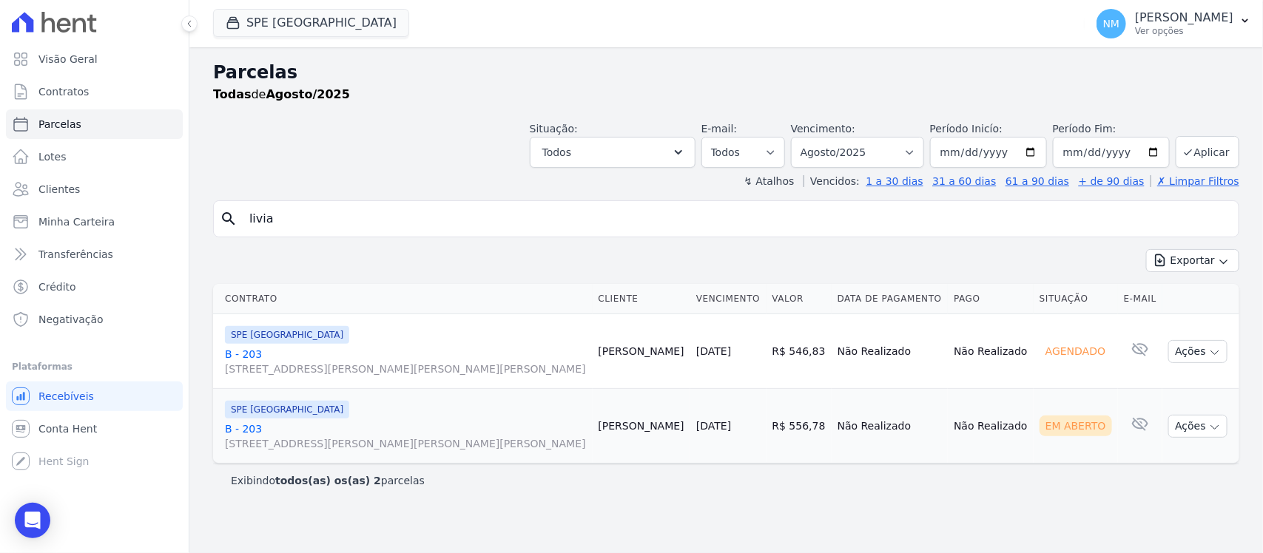
click at [261, 428] on link "B - 203 Travessa Francisco Caldeira Castelo Branco, 2256, sala A, São Brás" at bounding box center [406, 437] width 362 height 30
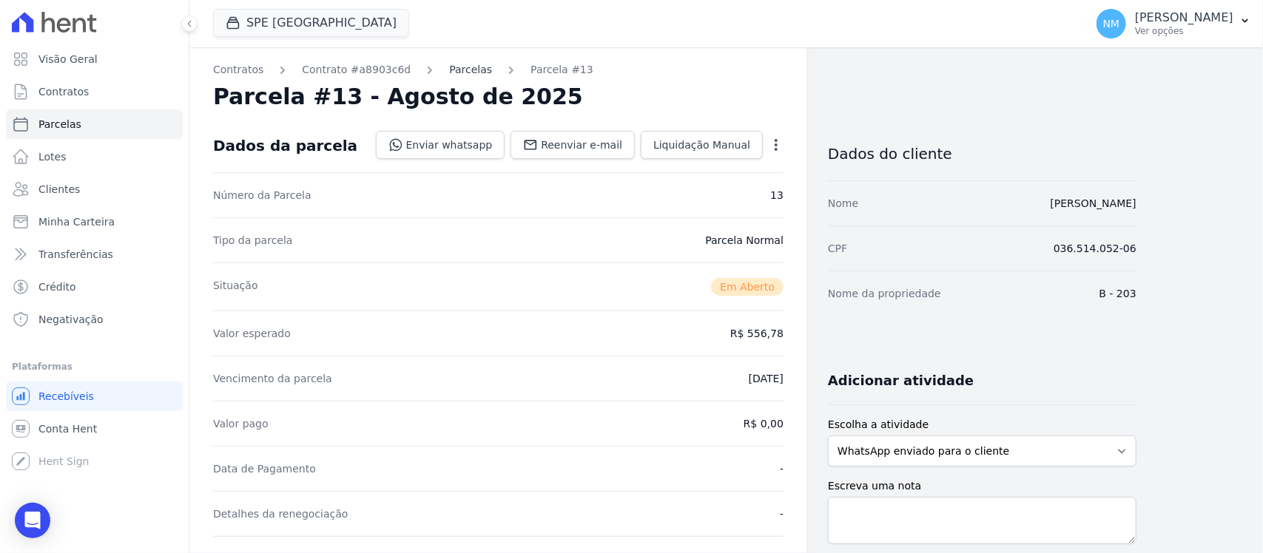
click at [451, 70] on link "Parcelas" at bounding box center [470, 70] width 43 height 16
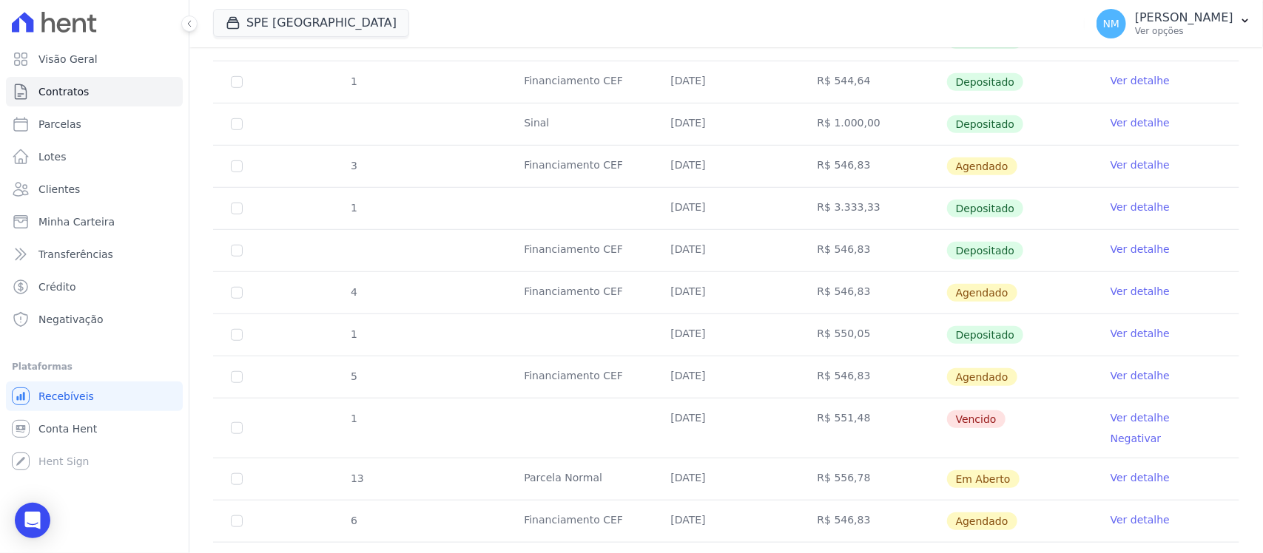
scroll to position [462, 0]
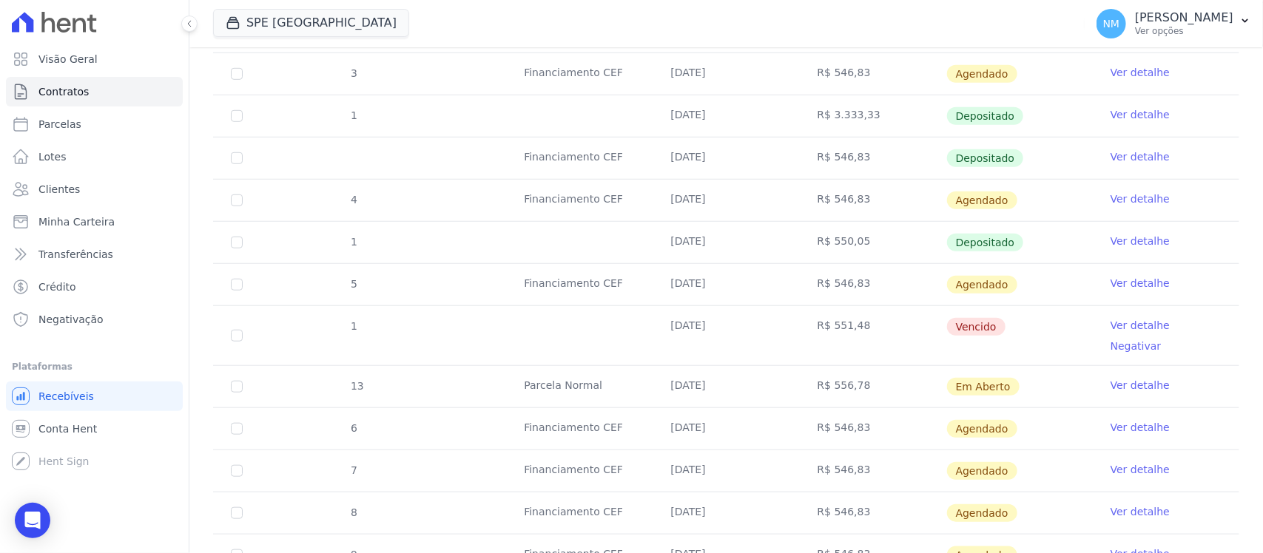
click at [1119, 326] on link "Ver detalhe" at bounding box center [1139, 325] width 59 height 15
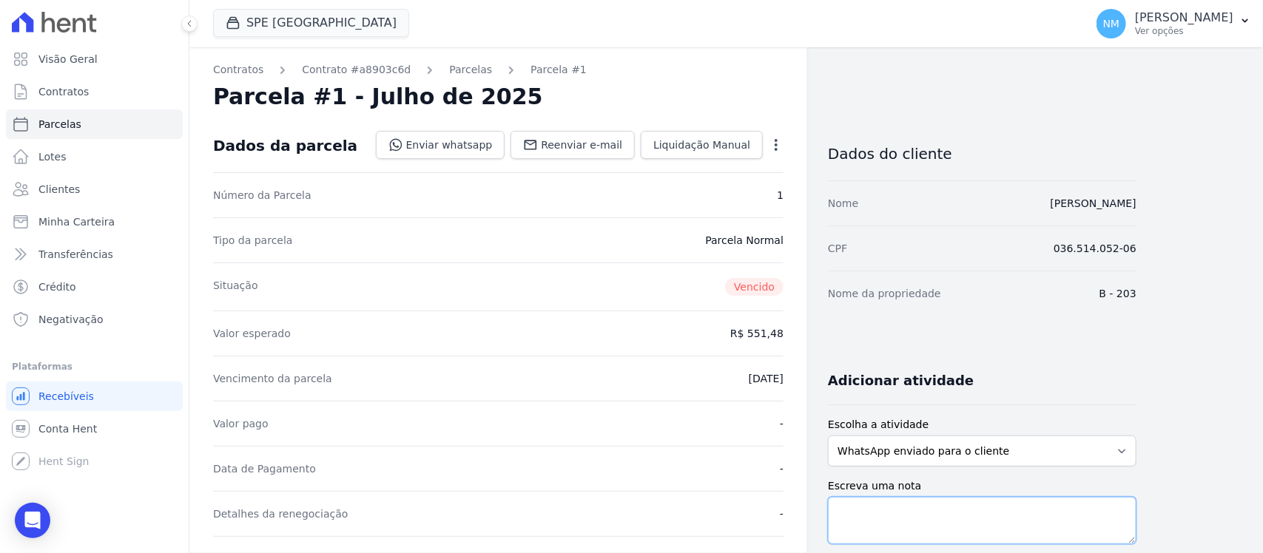
drag, startPoint x: 858, startPoint y: 504, endPoint x: 590, endPoint y: 445, distance: 274.8
click at [855, 504] on textarea "Escreva uma nota" at bounding box center [982, 520] width 308 height 47
drag, startPoint x: 89, startPoint y: 127, endPoint x: 583, endPoint y: 243, distance: 507.6
click at [89, 127] on link "Parcelas" at bounding box center [94, 124] width 177 height 30
select select
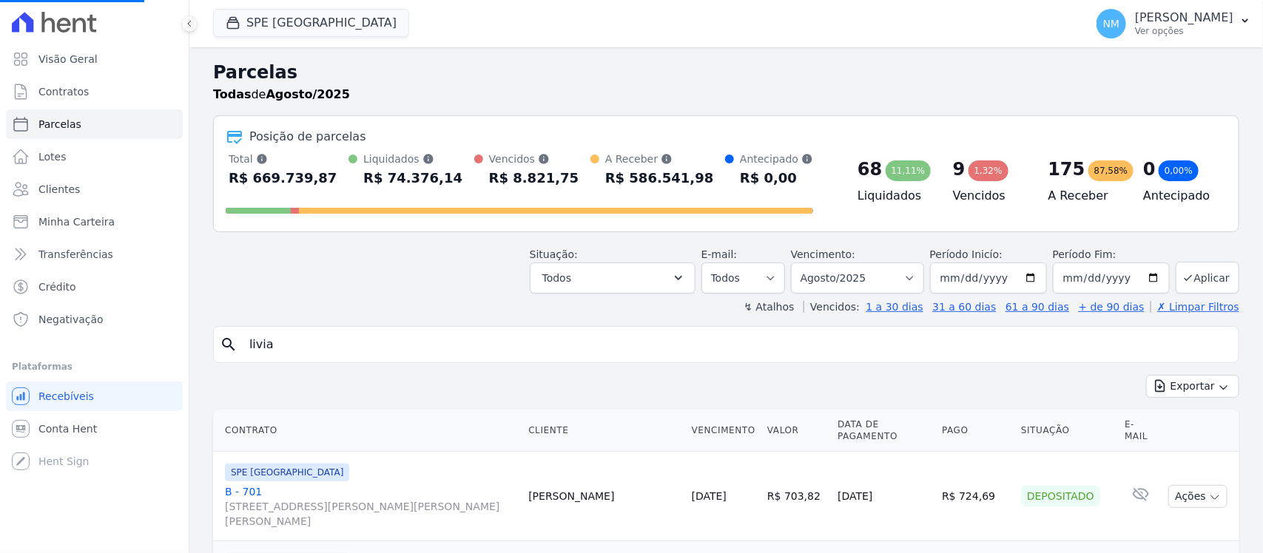
select select
click at [319, 345] on input "search" at bounding box center [736, 345] width 992 height 30
type input "helio"
select select
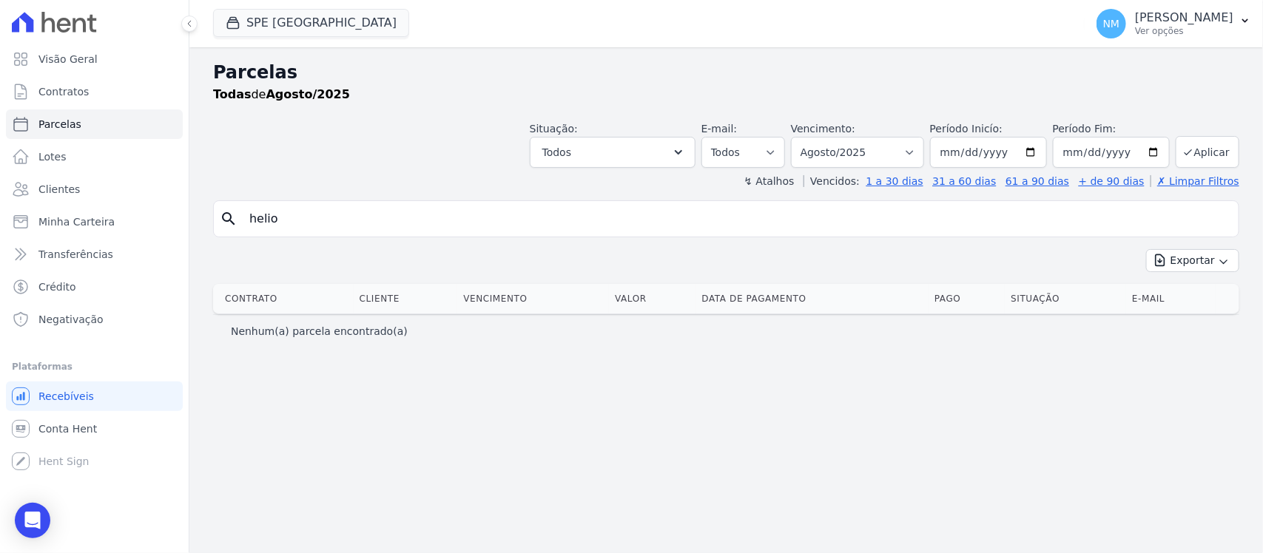
click at [300, 232] on input "helio" at bounding box center [736, 219] width 992 height 30
type input "[PERSON_NAME]"
select select
drag, startPoint x: 340, startPoint y: 215, endPoint x: 223, endPoint y: 209, distance: 117.0
click at [223, 209] on div "search helio fonseca" at bounding box center [726, 218] width 1026 height 37
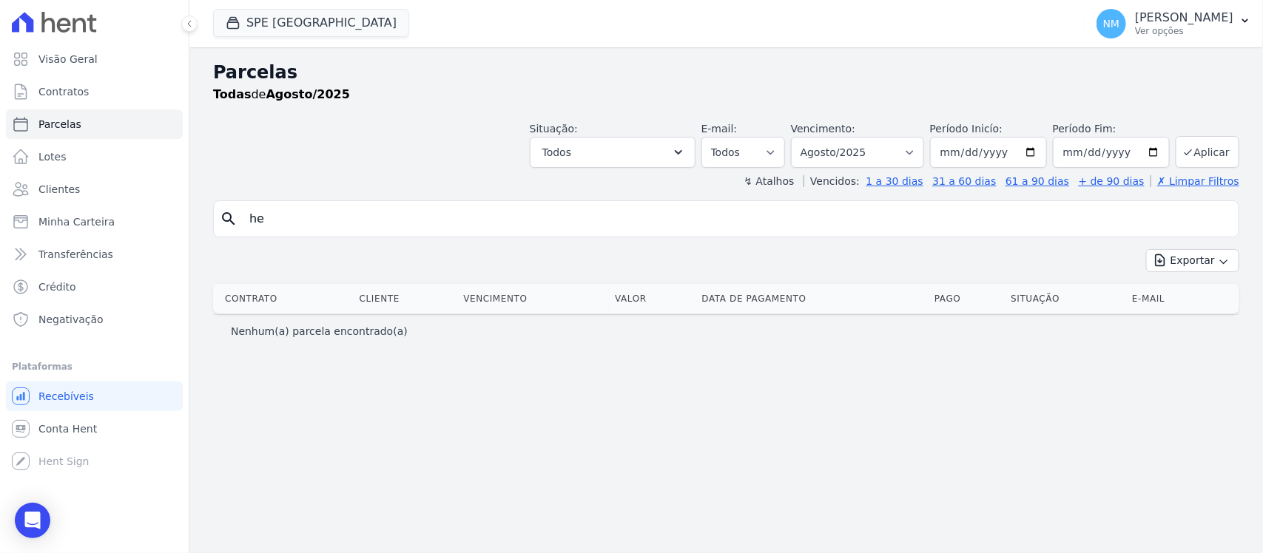
type input "h"
type input "HÉLIO"
select select
click at [306, 217] on input "HÉLIO" at bounding box center [736, 219] width 992 height 30
type input "H"
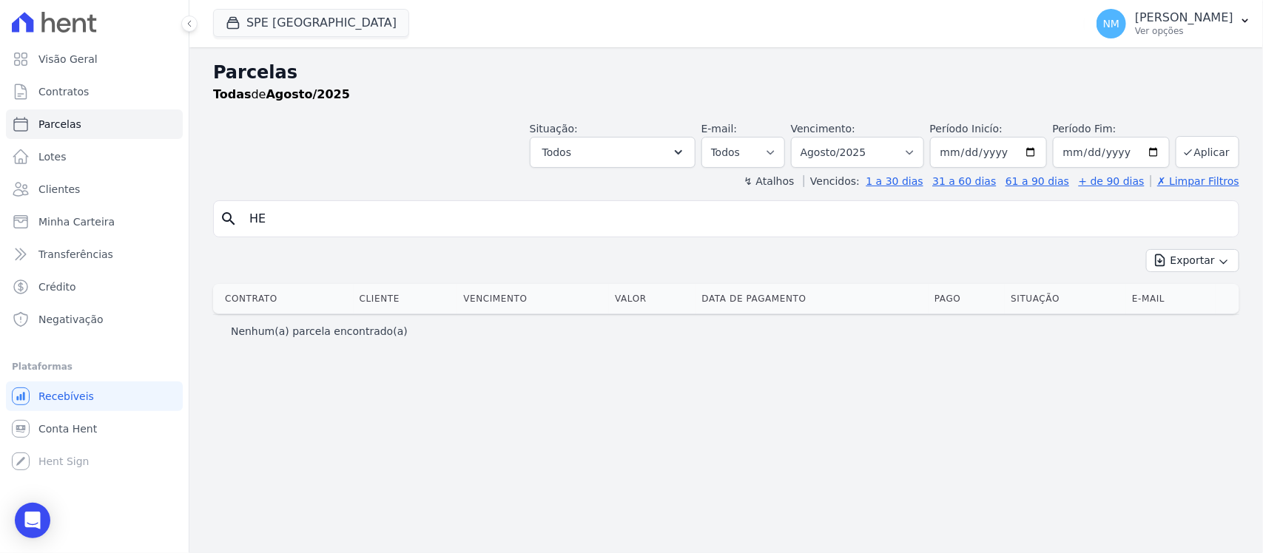
type input "H"
type input "helio"
select select
click at [294, 224] on input "helio" at bounding box center [736, 219] width 992 height 30
type input "h"
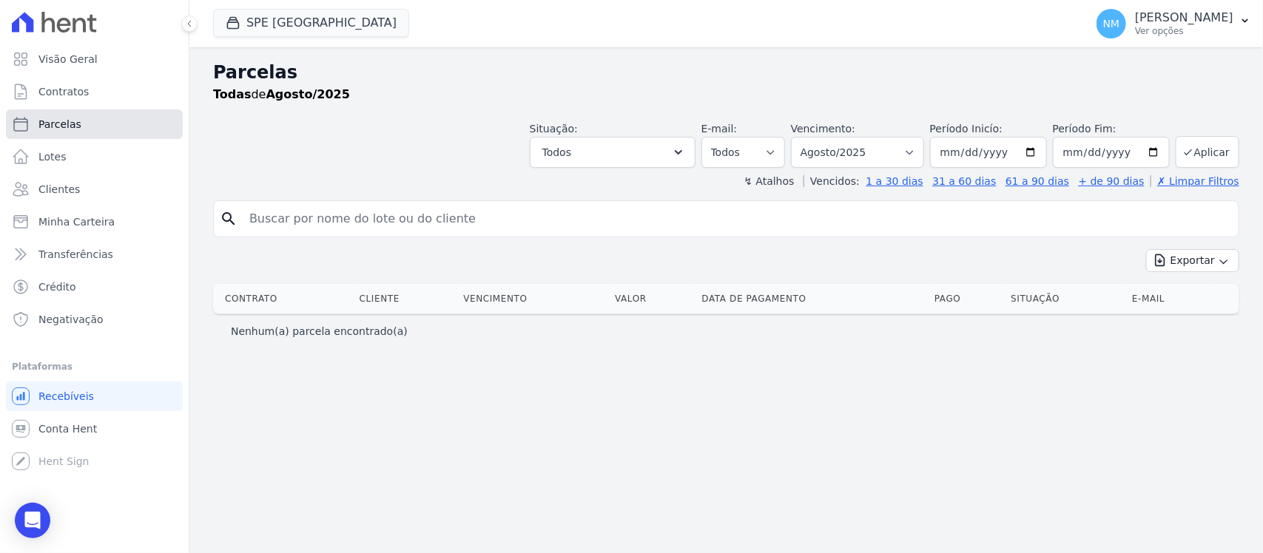
click at [58, 127] on span "Parcelas" at bounding box center [59, 124] width 43 height 15
select select
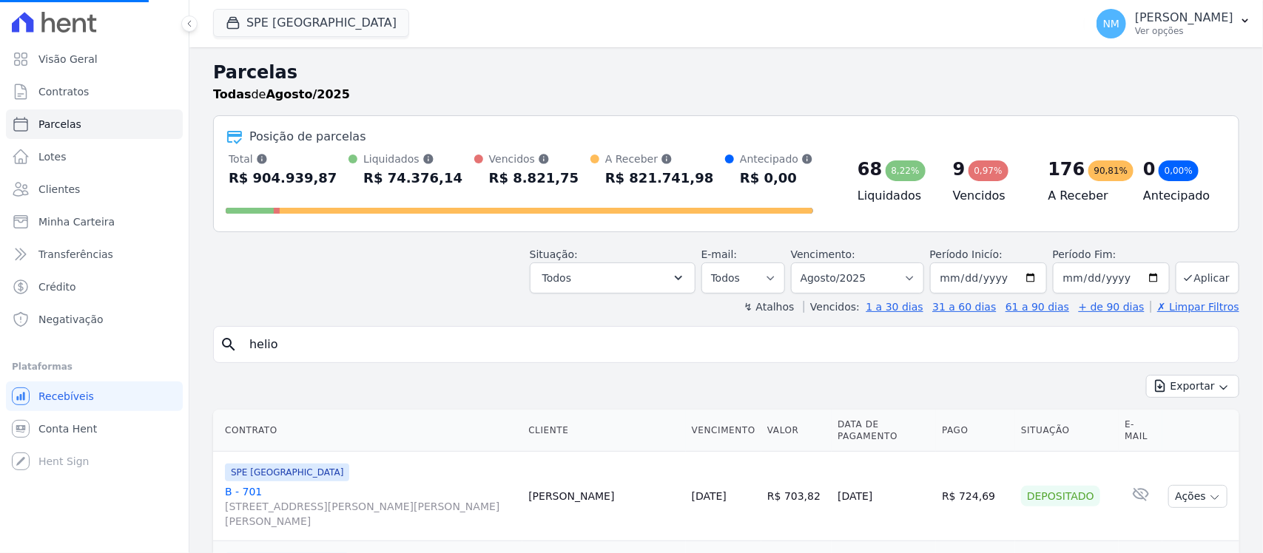
select select
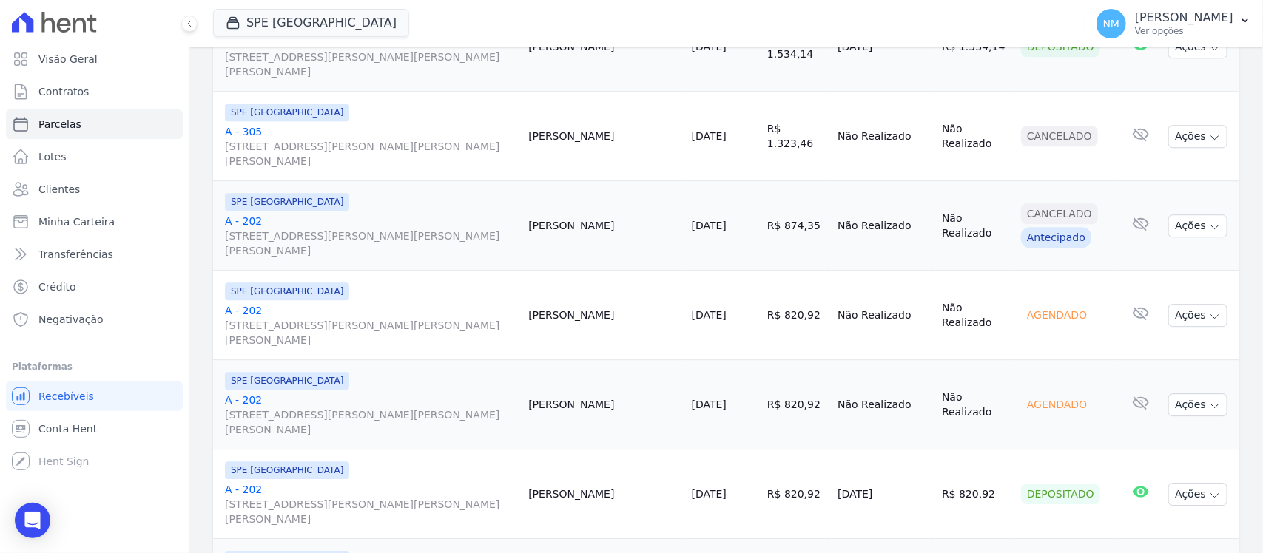
scroll to position [1824, 0]
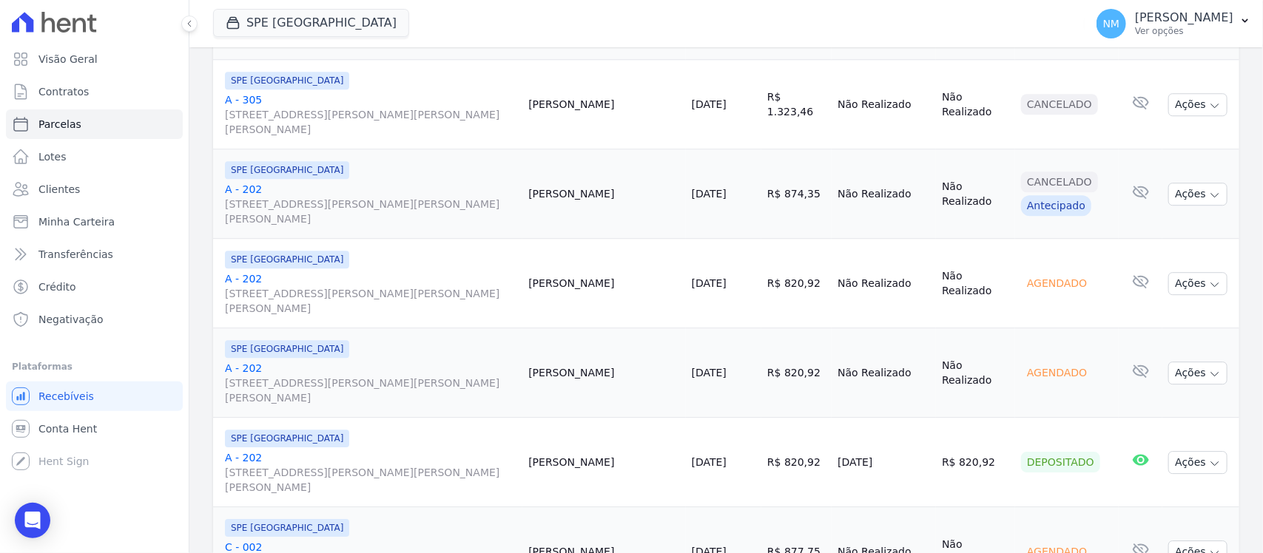
select select
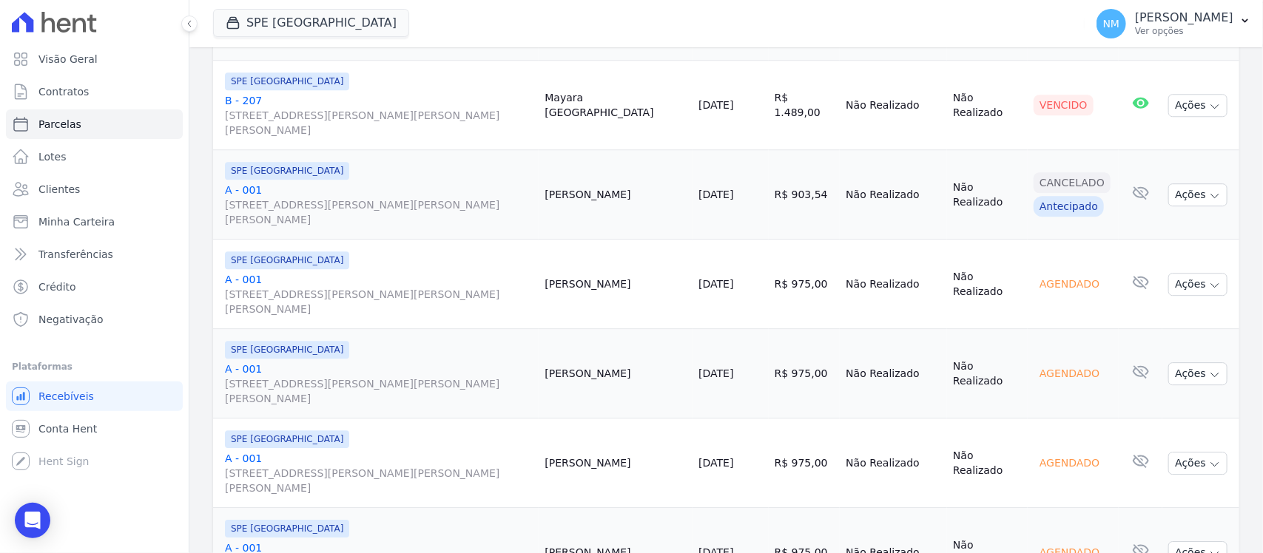
scroll to position [1824, 0]
select select
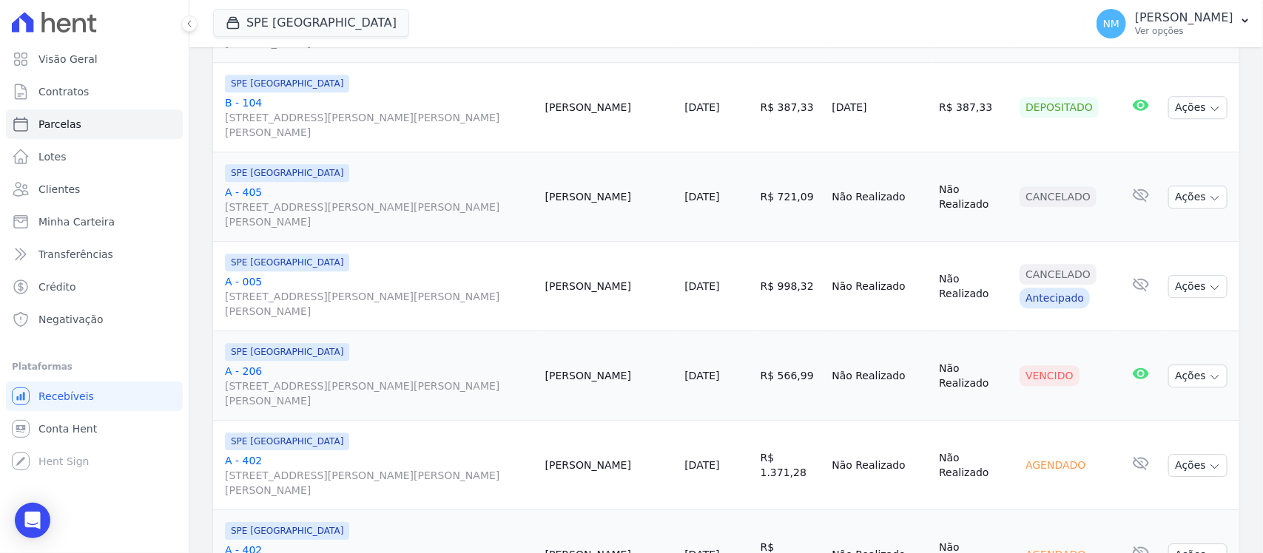
scroll to position [1824, 0]
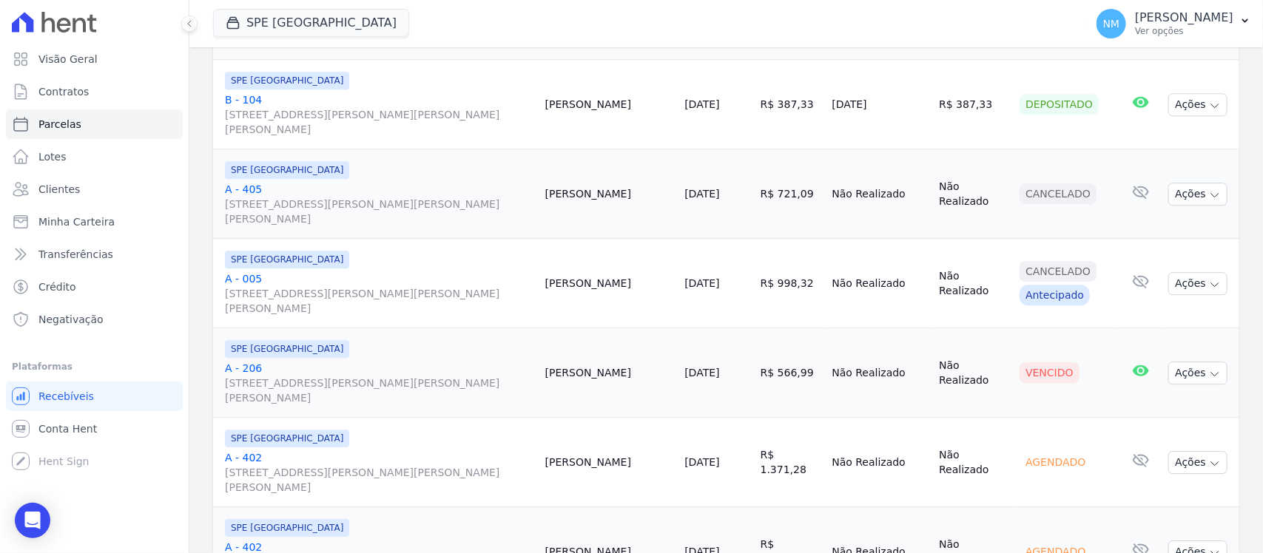
select select
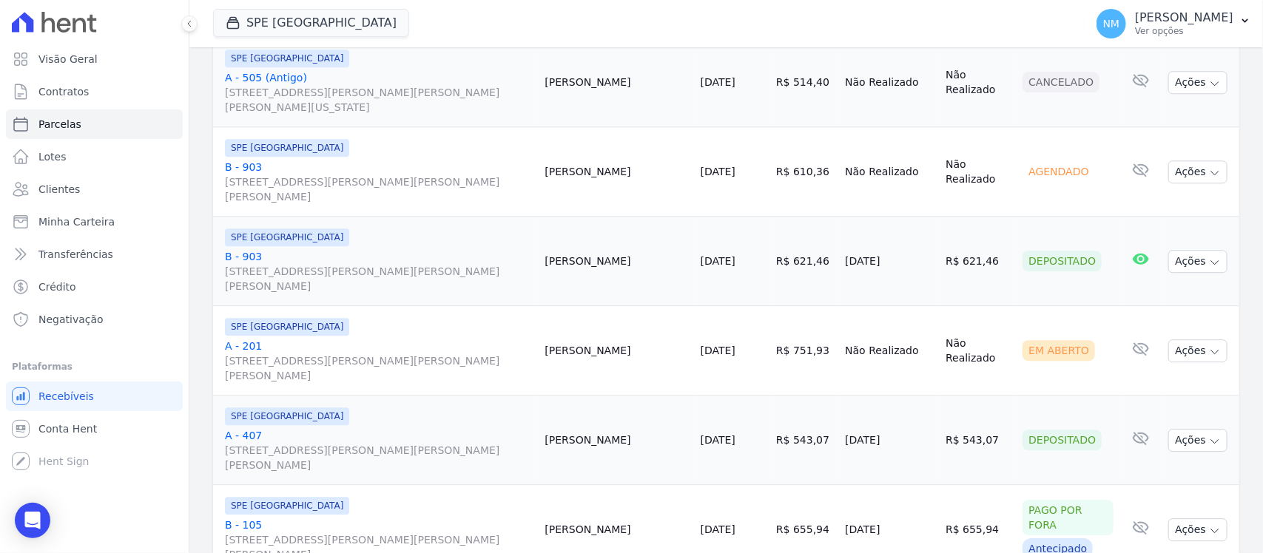
scroll to position [1824, 0]
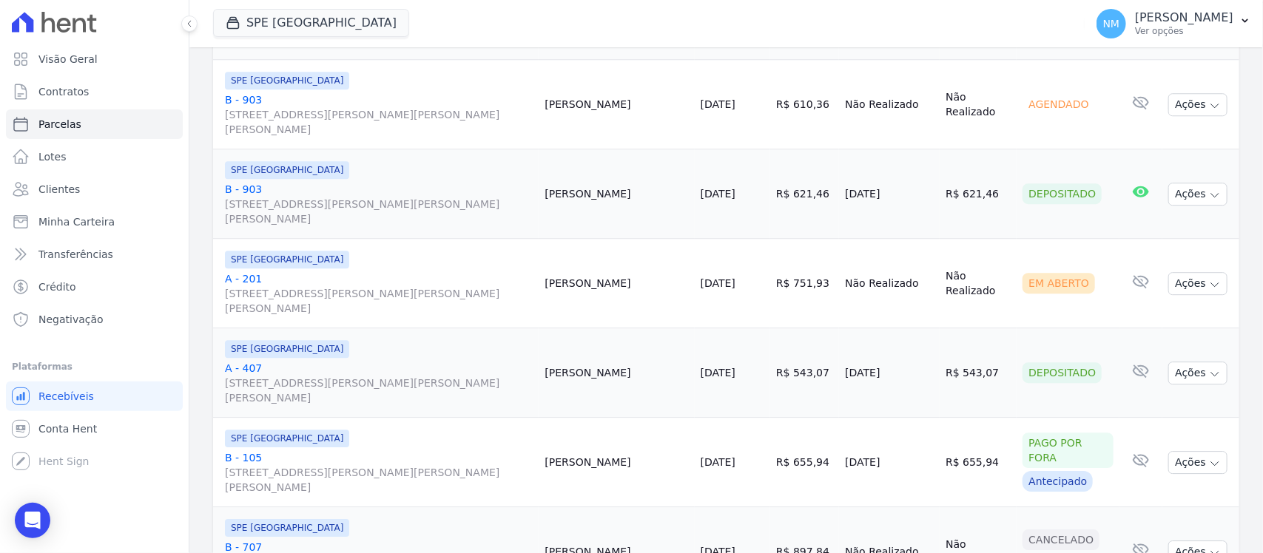
select select
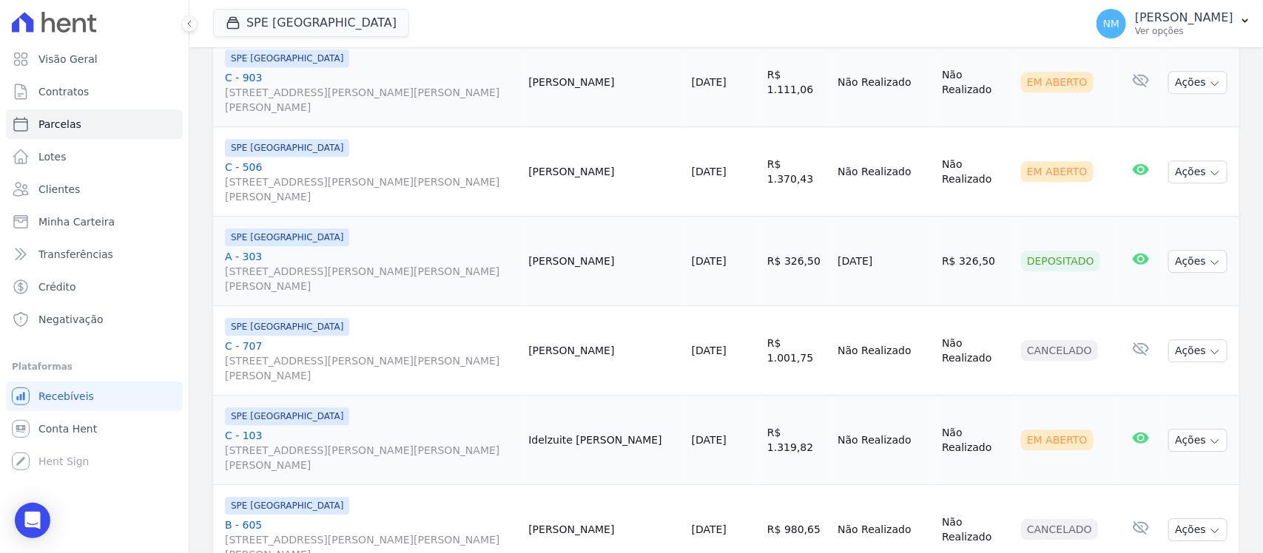
scroll to position [1824, 0]
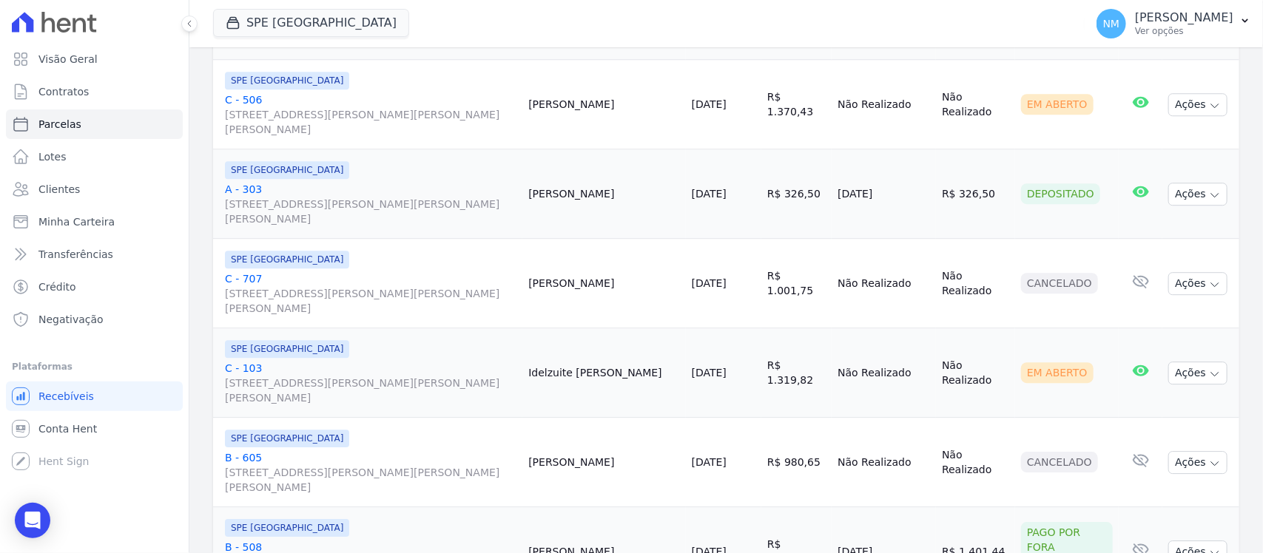
select select
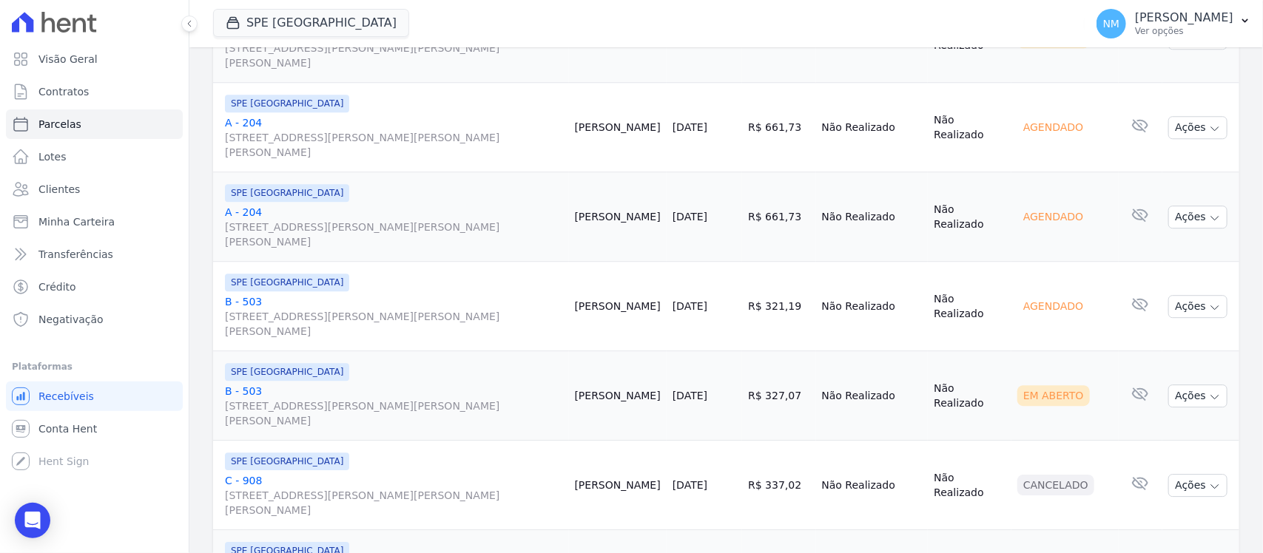
scroll to position [1824, 0]
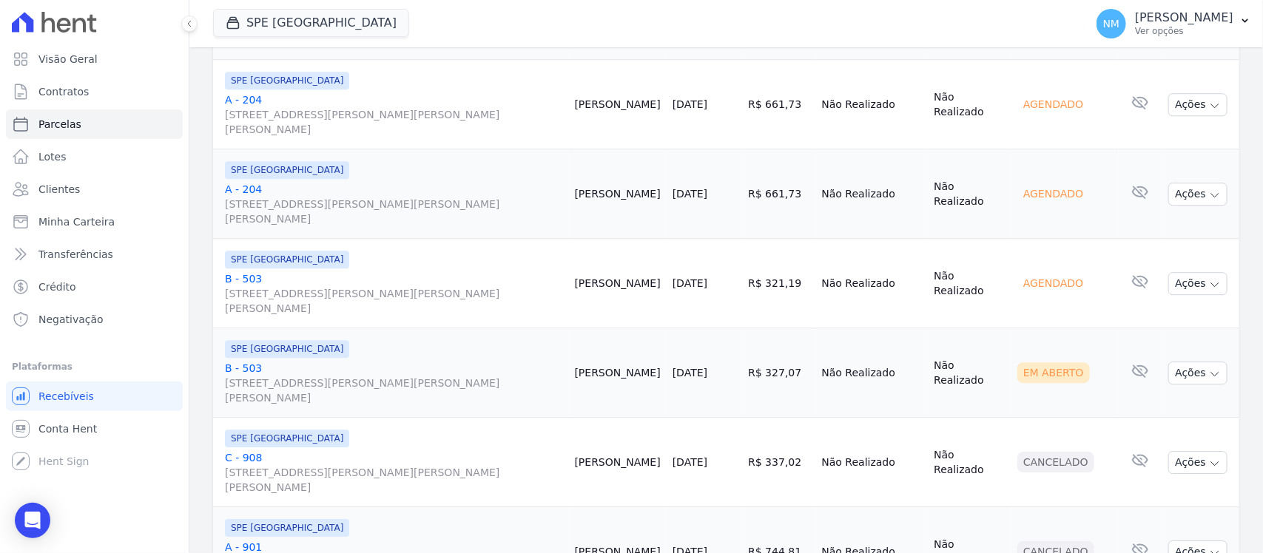
select select
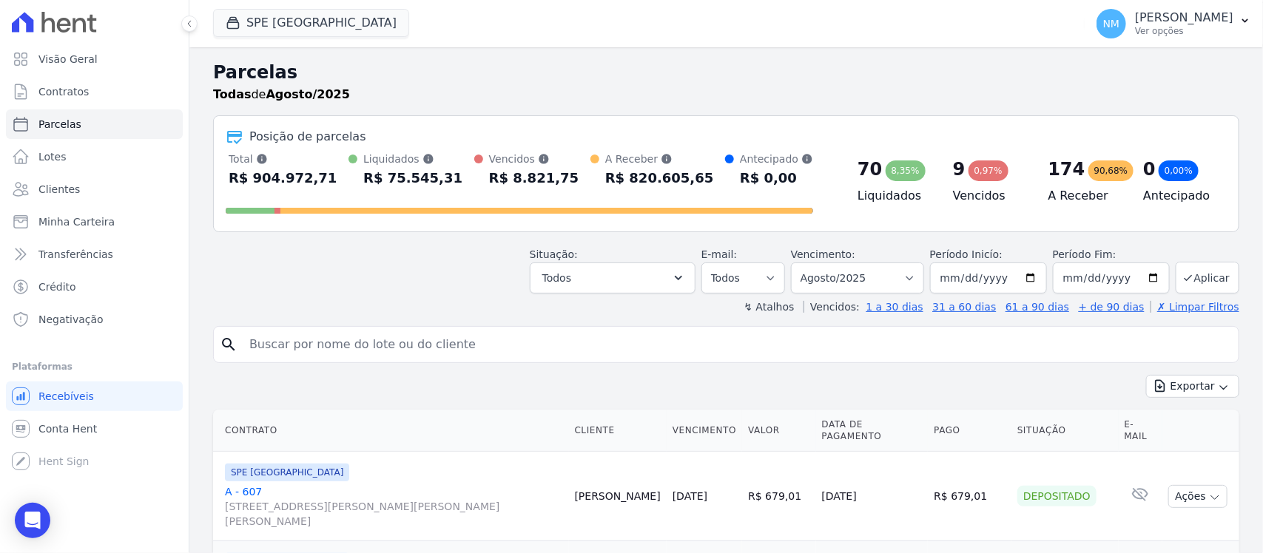
click at [371, 345] on input "search" at bounding box center [736, 345] width 992 height 30
type input "helio"
select select
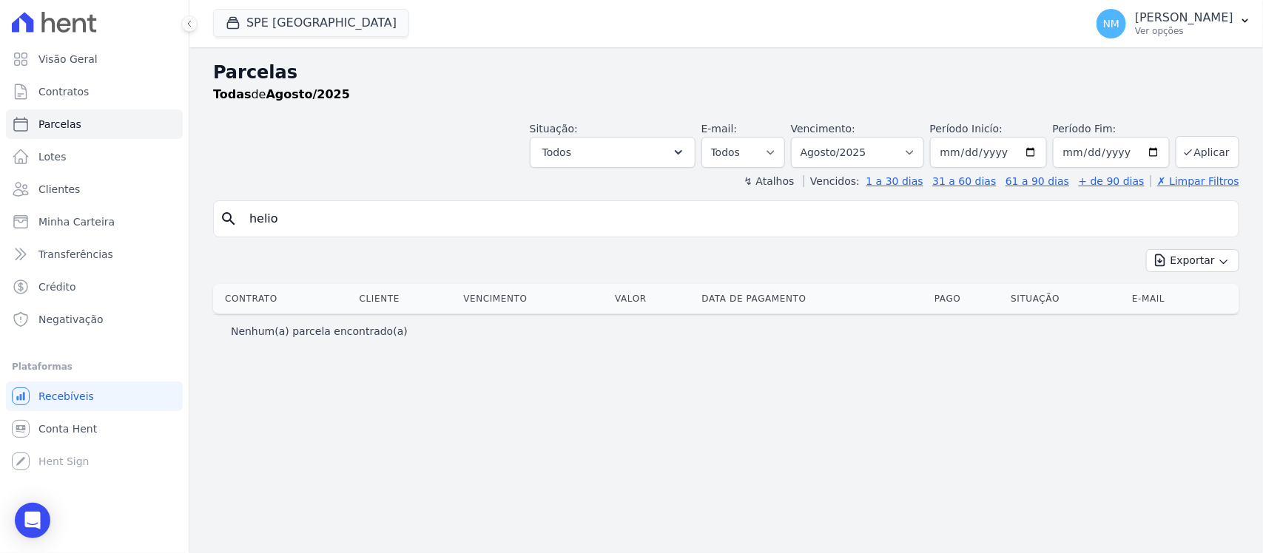
click at [316, 226] on input "helio" at bounding box center [736, 219] width 992 height 30
type input "h"
type input "héilo"
select select
click at [686, 156] on icon "button" at bounding box center [678, 152] width 15 height 15
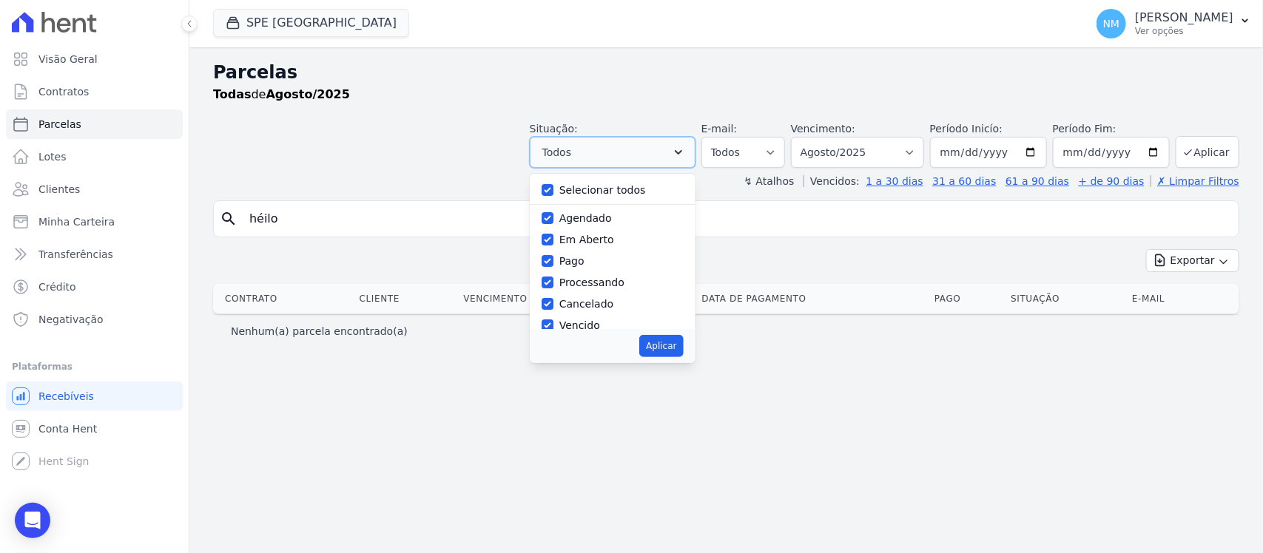
click at [686, 156] on icon "button" at bounding box center [678, 152] width 15 height 15
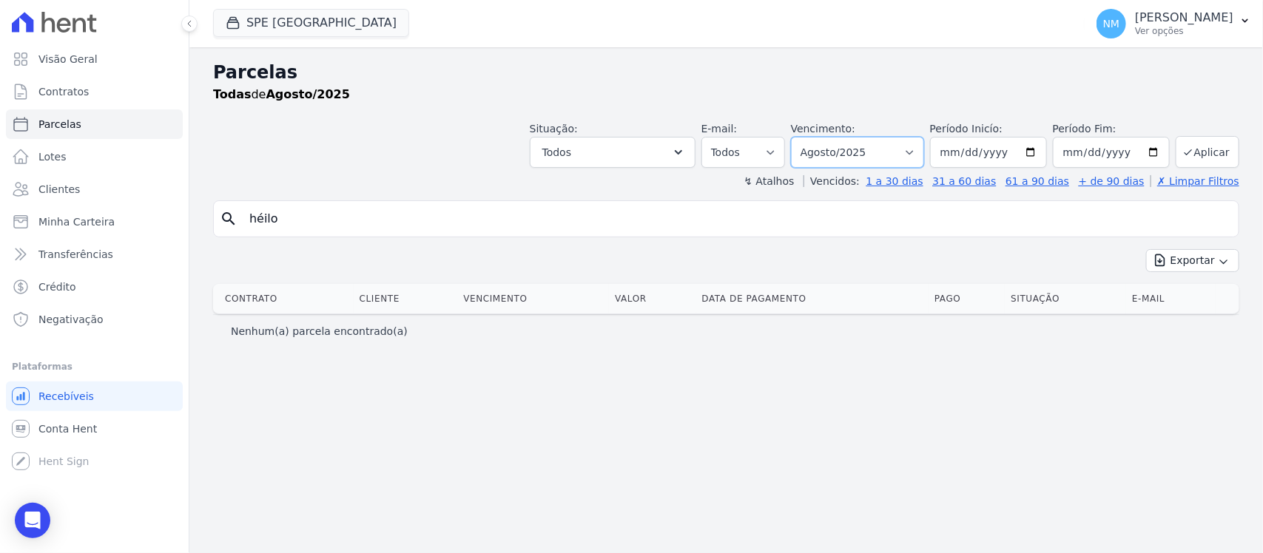
click at [922, 153] on select "Filtrar por período ──────── Todos os meses Junho/2024 Julho/2024 Agosto/2024 S…" at bounding box center [857, 152] width 133 height 31
select select "06/2025"
click at [810, 137] on select "Filtrar por período ──────── Todos os meses Junho/2024 Julho/2024 Agosto/2024 S…" at bounding box center [857, 152] width 133 height 31
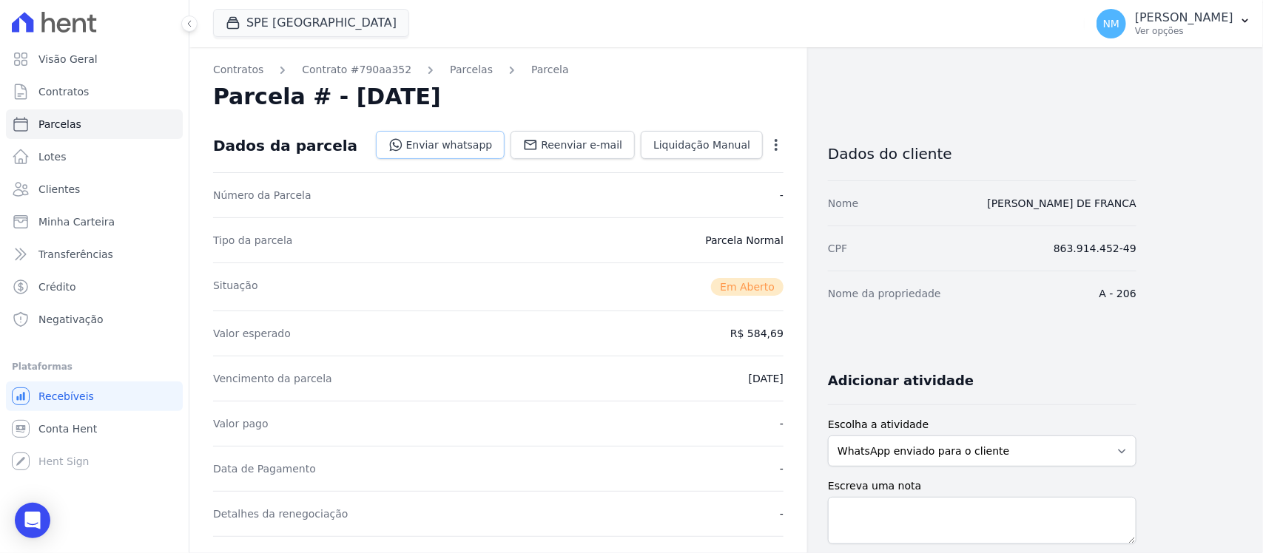
click at [468, 139] on link "Enviar whatsapp" at bounding box center [440, 145] width 129 height 28
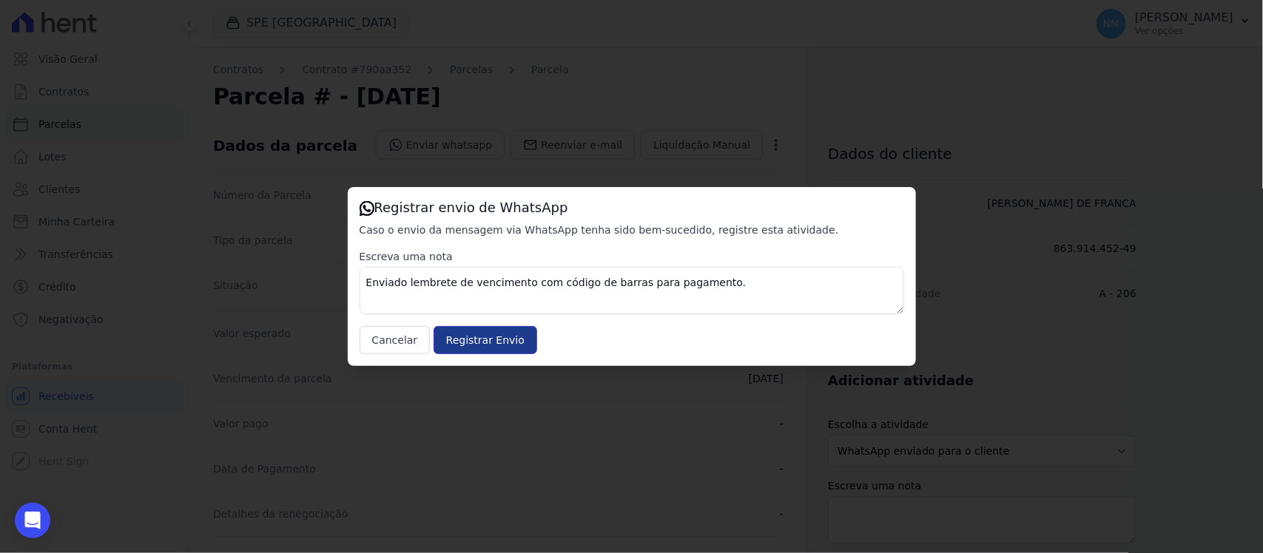
click at [468, 337] on input "Registrar Envio" at bounding box center [486, 340] width 104 height 28
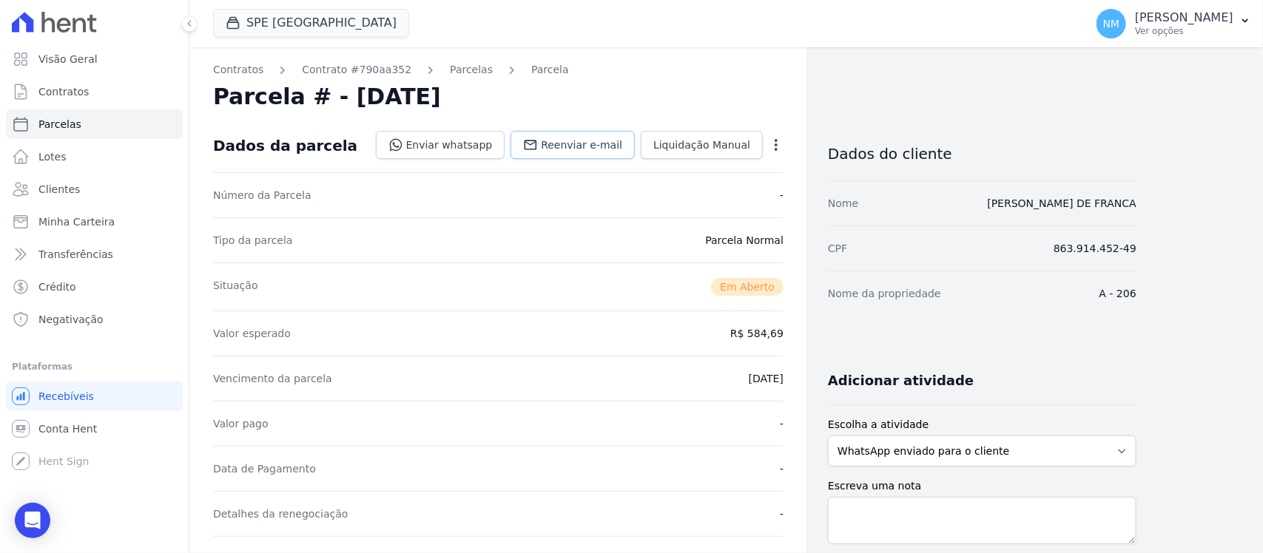
click at [601, 146] on span "Reenviar e-mail" at bounding box center [581, 145] width 81 height 15
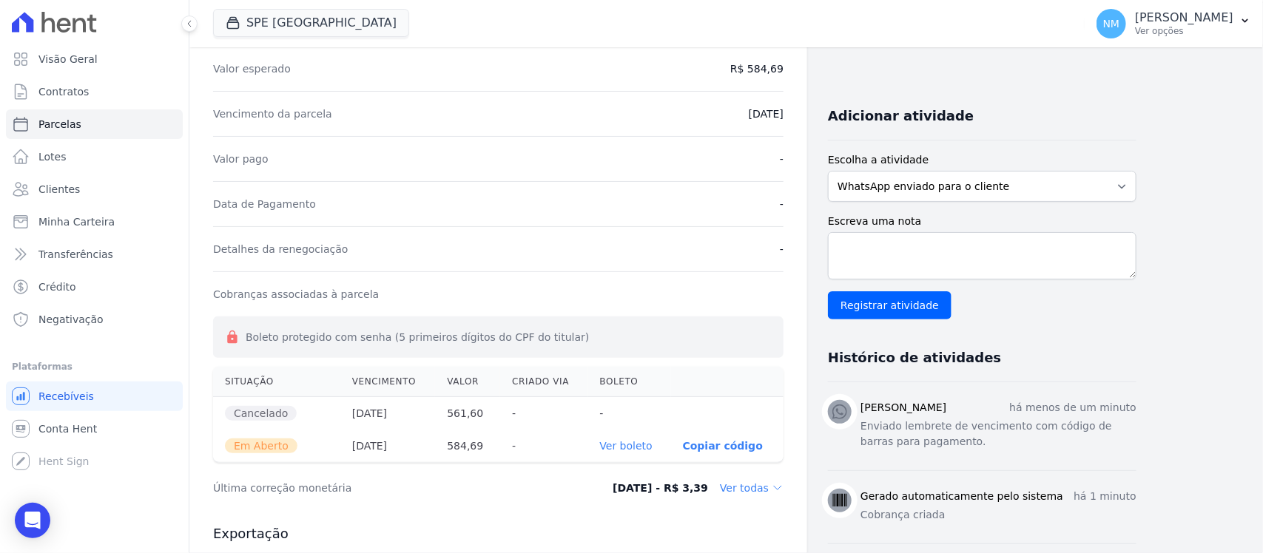
scroll to position [277, 0]
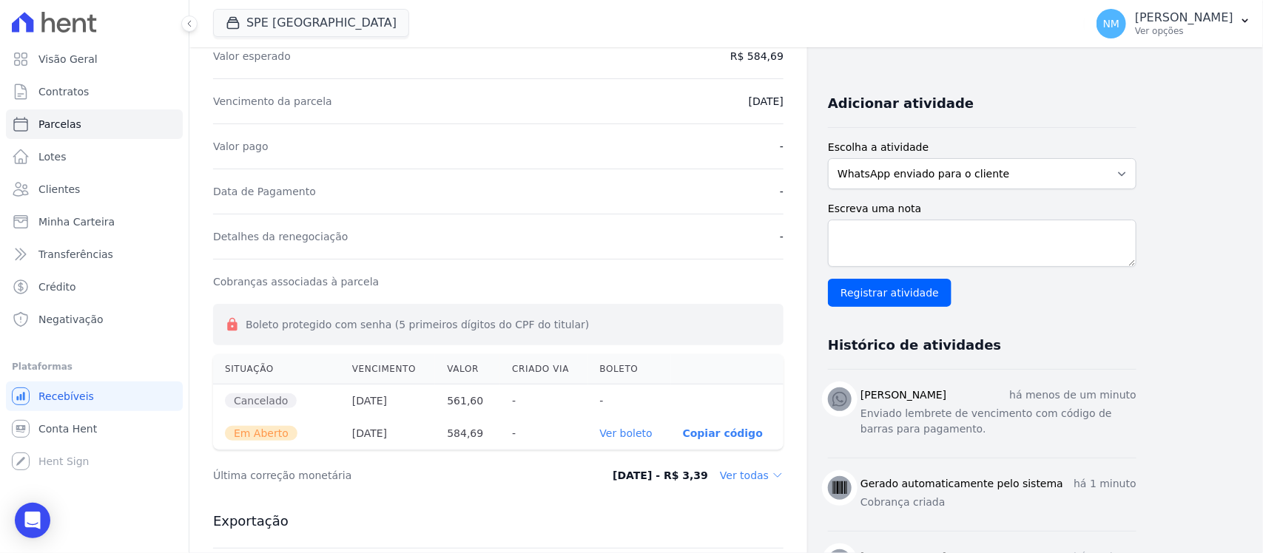
click at [641, 431] on link "Ver boleto" at bounding box center [626, 434] width 53 height 12
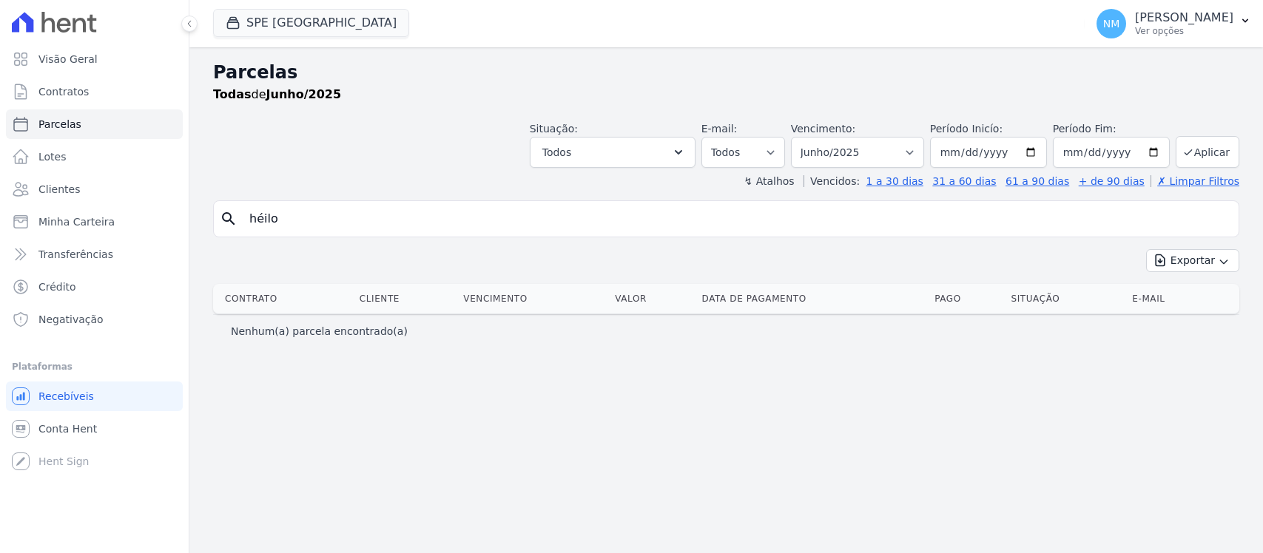
select select
click at [297, 220] on input "héilo" at bounding box center [736, 219] width 992 height 30
type input "h"
type input "[PERSON_NAME]"
select select
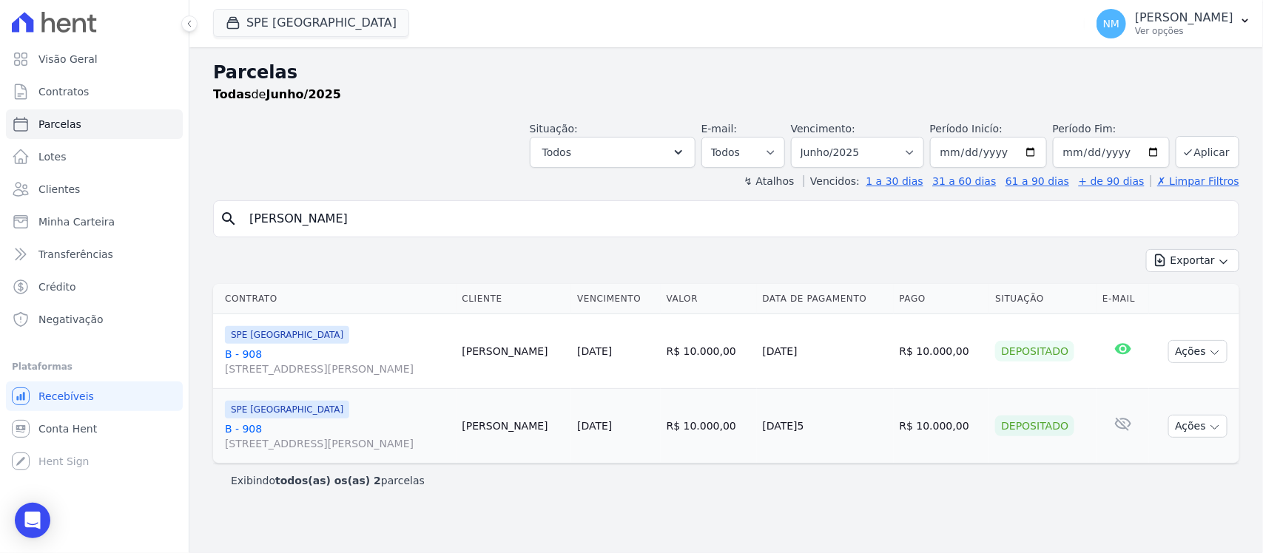
click at [250, 427] on link "B - 908 [STREET_ADDRESS][PERSON_NAME]" at bounding box center [338, 437] width 226 height 30
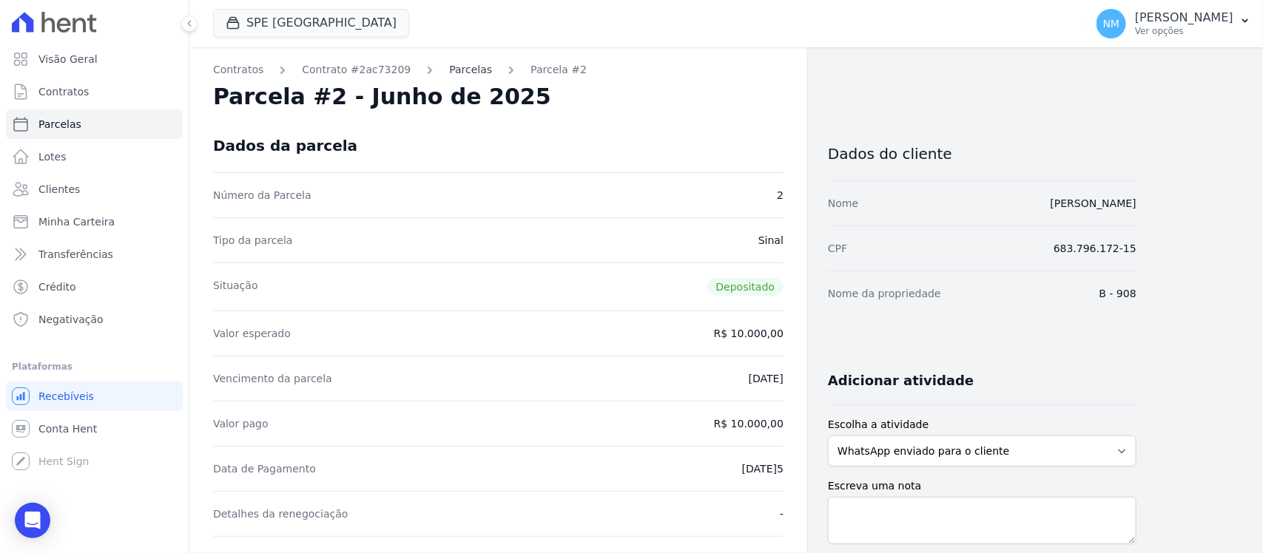
click at [451, 62] on link "Parcelas" at bounding box center [470, 70] width 43 height 16
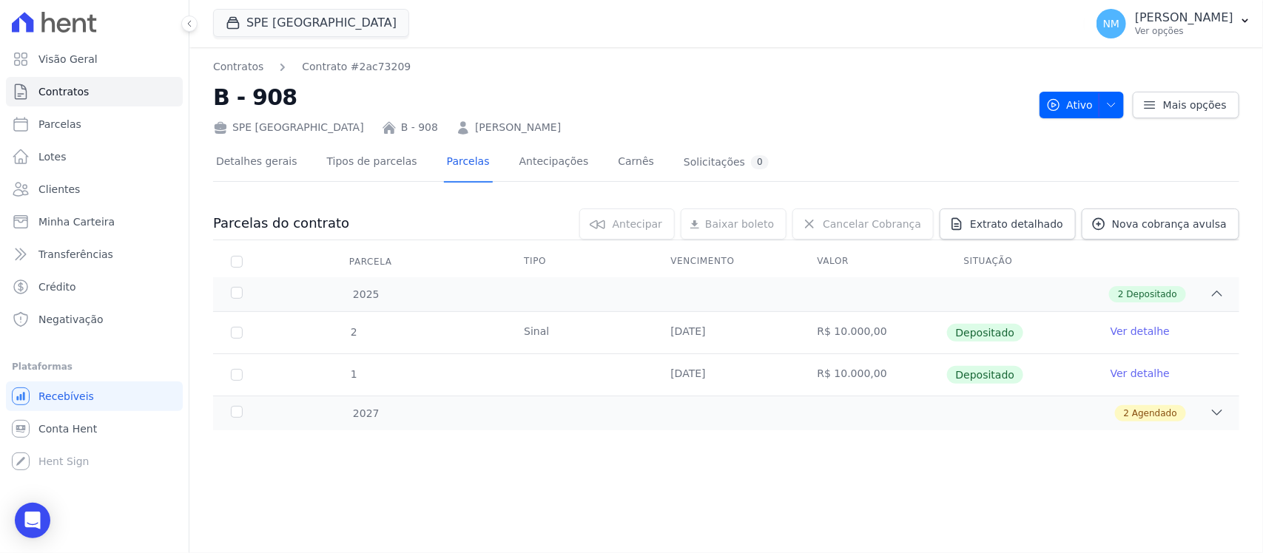
click at [1136, 329] on link "Ver detalhe" at bounding box center [1139, 331] width 59 height 15
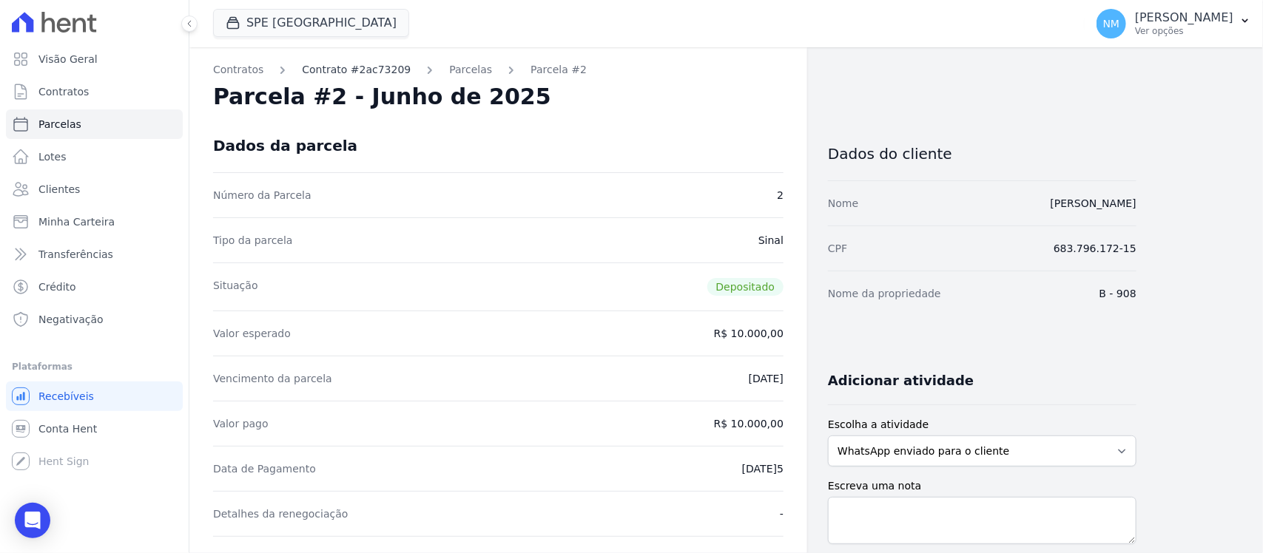
click at [371, 71] on link "Contrato #2ac73209" at bounding box center [356, 70] width 109 height 16
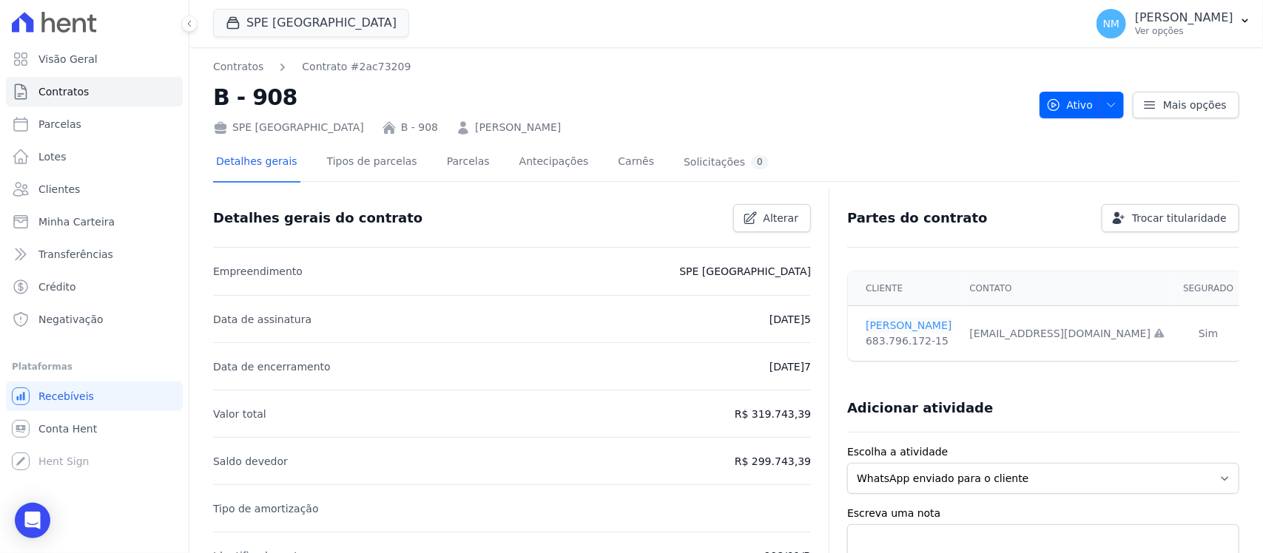
click at [891, 326] on link "[PERSON_NAME]" at bounding box center [909, 326] width 86 height 16
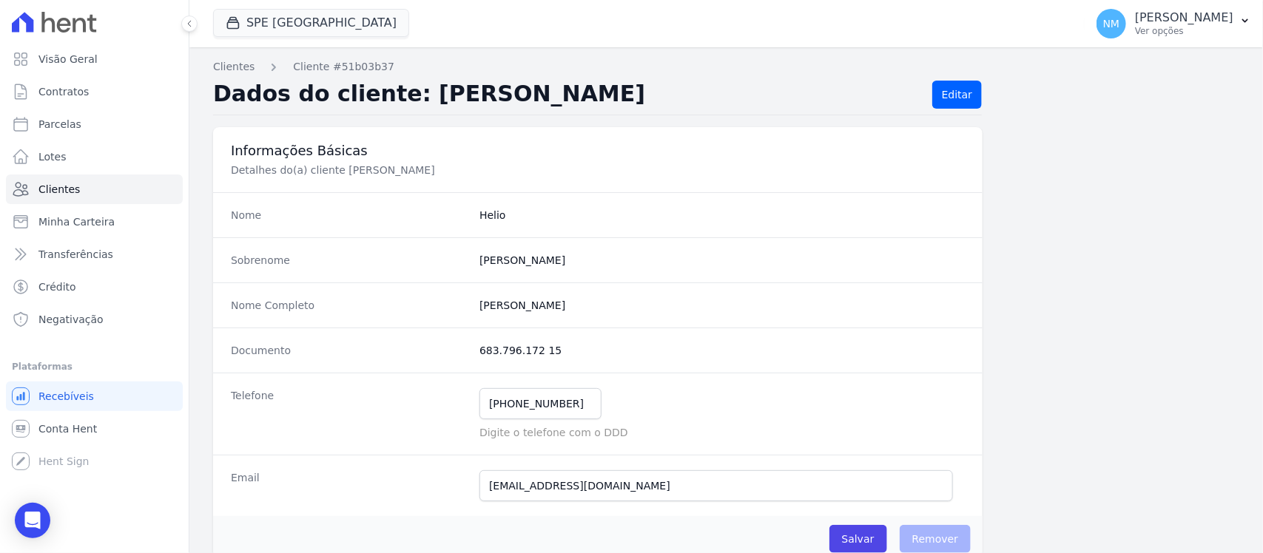
drag, startPoint x: 1076, startPoint y: 163, endPoint x: 996, endPoint y: 280, distance: 141.6
drag, startPoint x: 242, startPoint y: 63, endPoint x: 641, endPoint y: 189, distance: 419.0
click at [242, 61] on link "Clientes" at bounding box center [233, 67] width 41 height 16
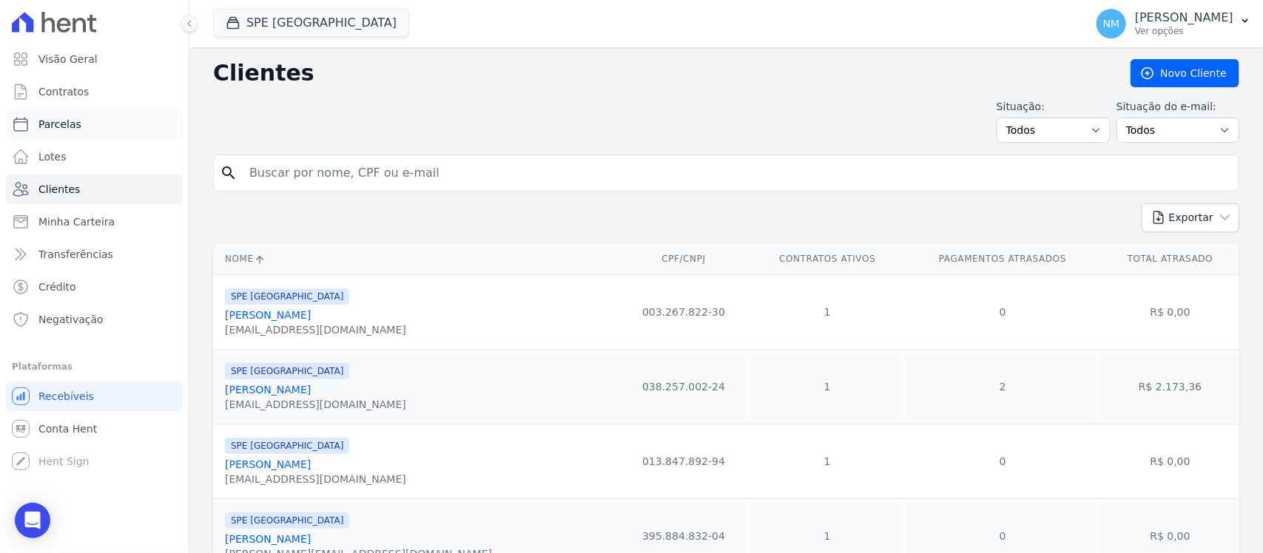
drag, startPoint x: 83, startPoint y: 132, endPoint x: 106, endPoint y: 129, distance: 23.0
click at [83, 130] on link "Parcelas" at bounding box center [94, 124] width 177 height 30
select select
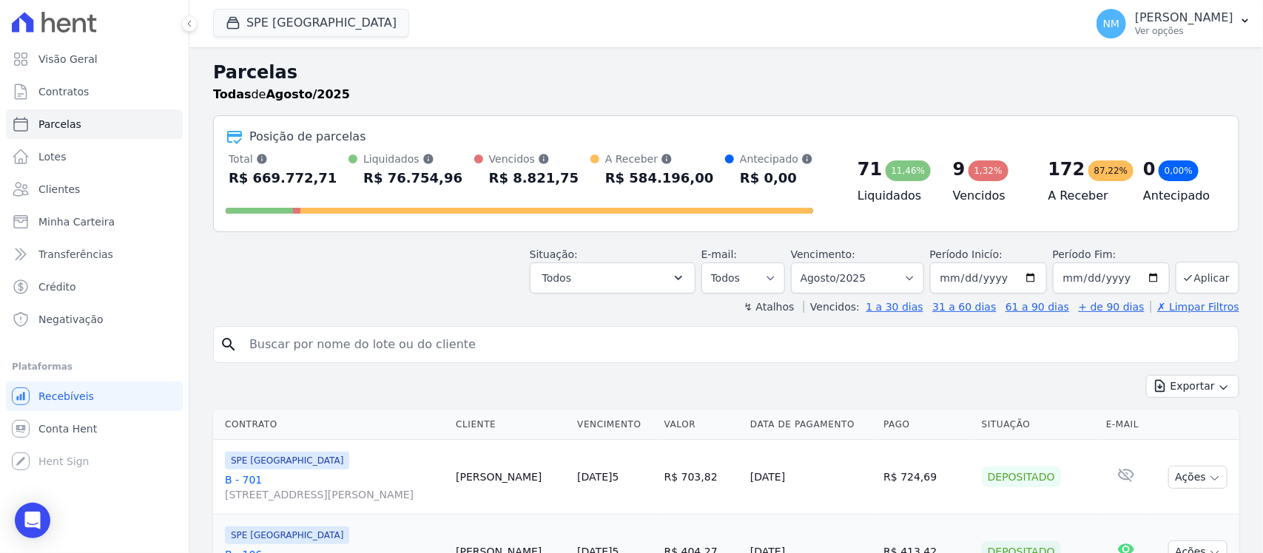
click at [368, 351] on input "search" at bounding box center [736, 345] width 992 height 30
type input "FÁBIO"
select select
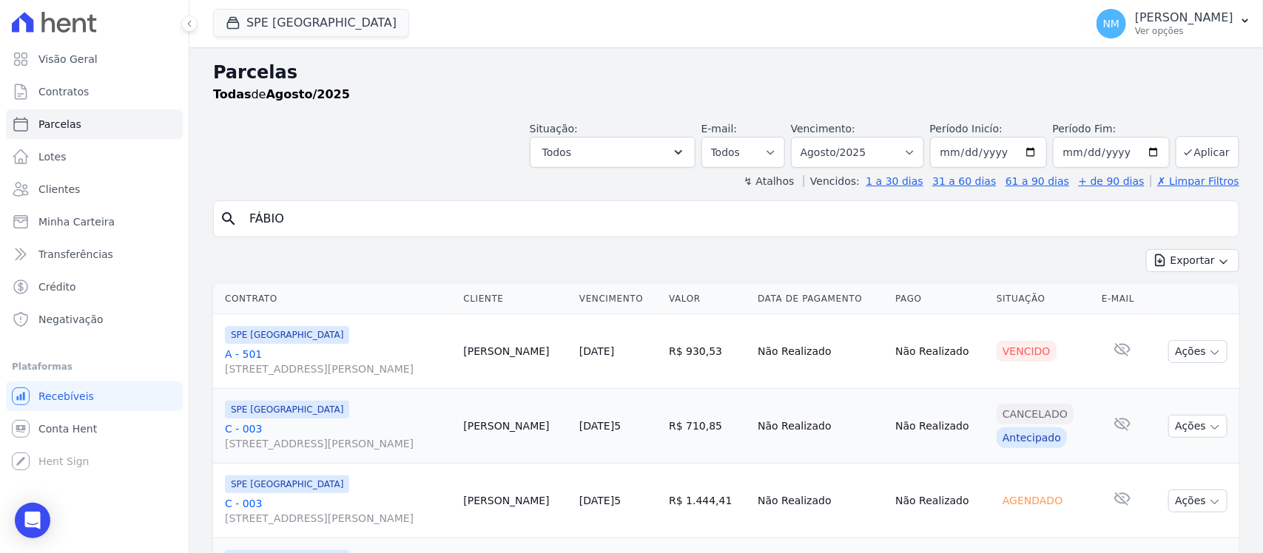
scroll to position [92, 0]
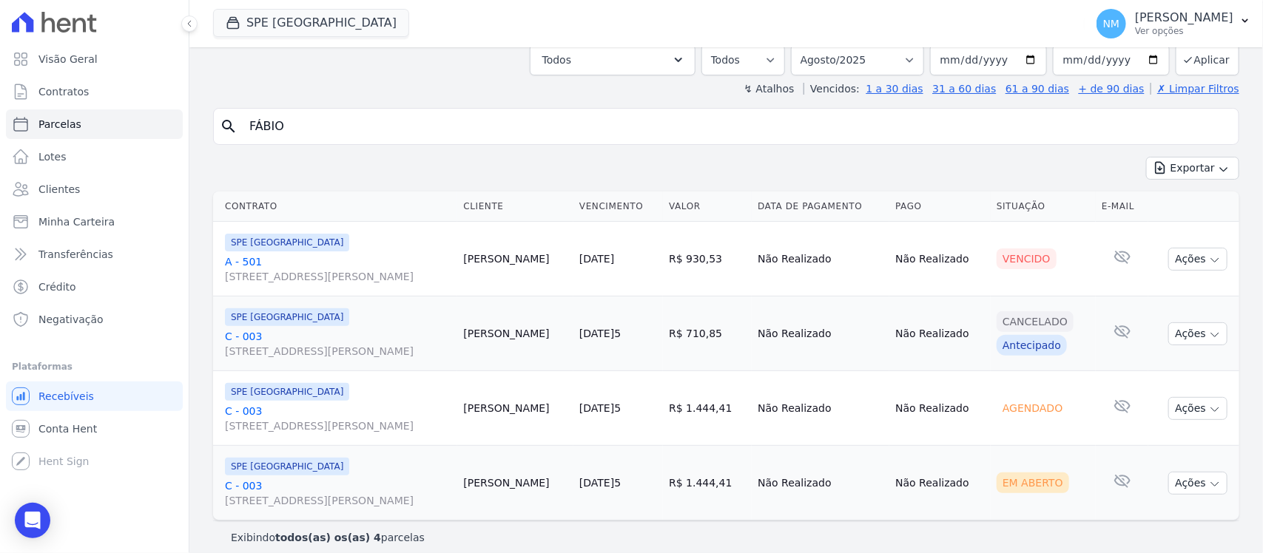
click at [246, 257] on link "A - 501 [STREET_ADDRESS]" at bounding box center [338, 269] width 226 height 30
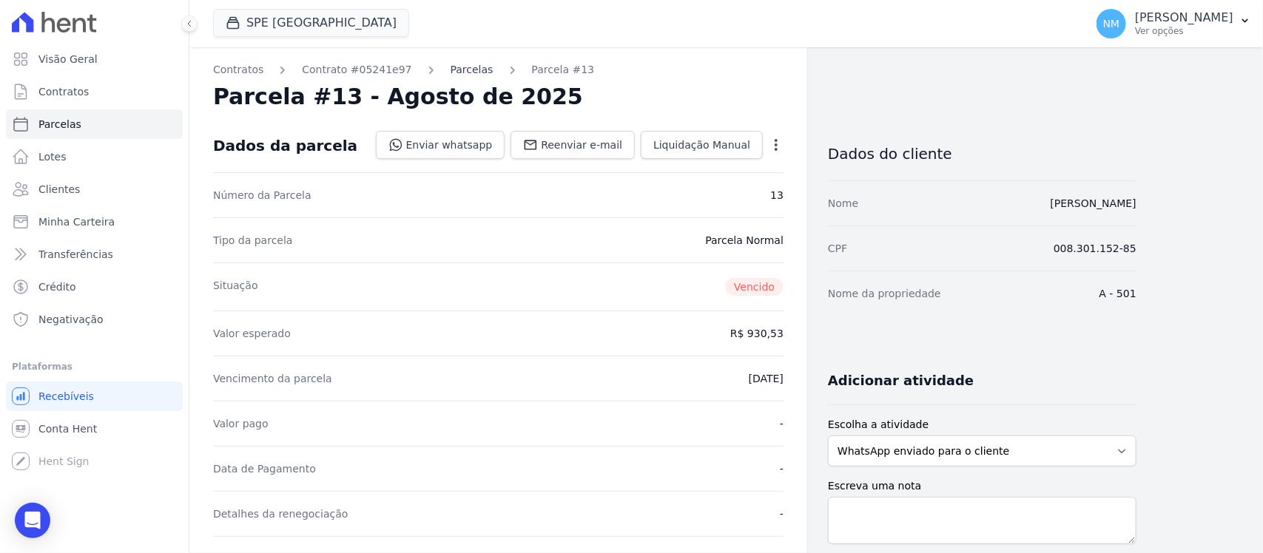
click at [451, 64] on link "Parcelas" at bounding box center [472, 70] width 43 height 16
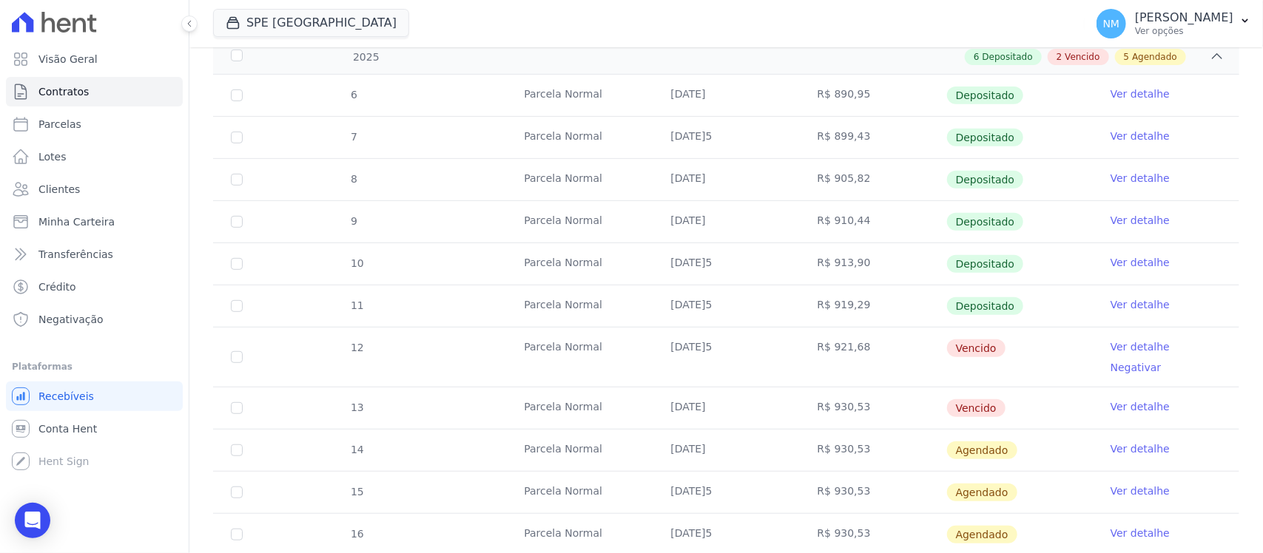
scroll to position [277, 0]
